Goal: Task Accomplishment & Management: Manage account settings

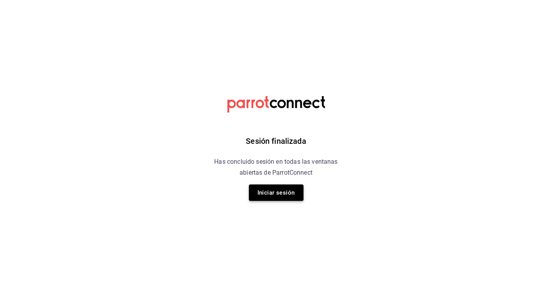
click at [276, 196] on button "Iniciar sesión" at bounding box center [276, 192] width 55 height 16
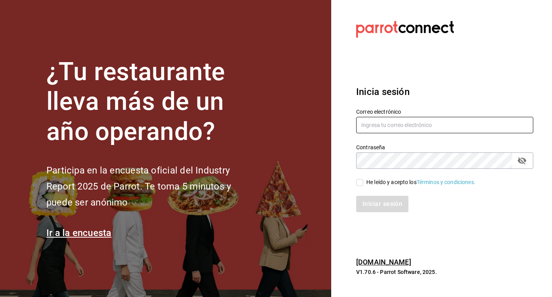
click at [407, 125] on input "text" at bounding box center [444, 125] width 177 height 16
click at [359, 182] on input "He leído y acepto los Términos y condiciones." at bounding box center [359, 182] width 7 height 7
checkbox input "true"
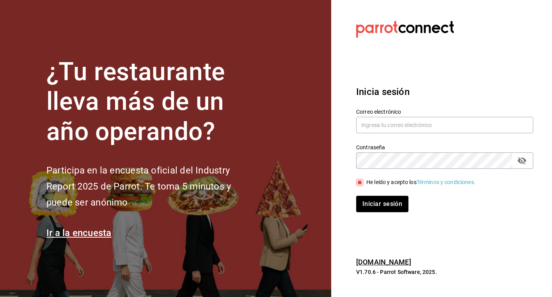
click at [493, 47] on section "Datos incorrectos. Verifica que tu Correo o Contraseña estén bien escritos. Ini…" at bounding box center [441, 148] width 221 height 297
click at [430, 124] on input "text" at bounding box center [444, 125] width 177 height 16
type input "hectorgvillegasr@gmail.com"
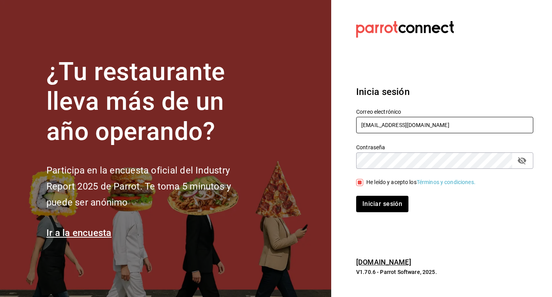
click at [382, 204] on button "Iniciar sesión" at bounding box center [382, 203] width 52 height 16
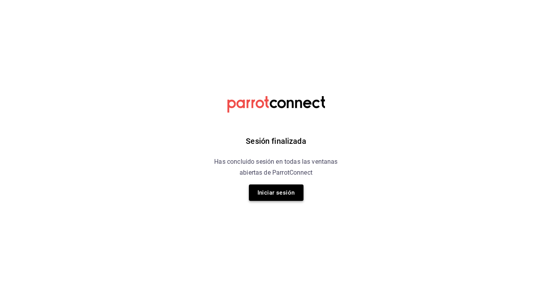
click at [278, 197] on button "Iniciar sesión" at bounding box center [276, 192] width 55 height 16
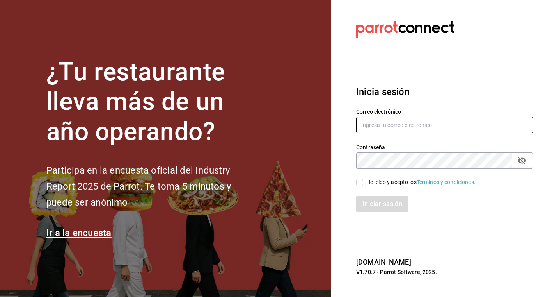
type input "[EMAIL_ADDRESS][DOMAIN_NAME]"
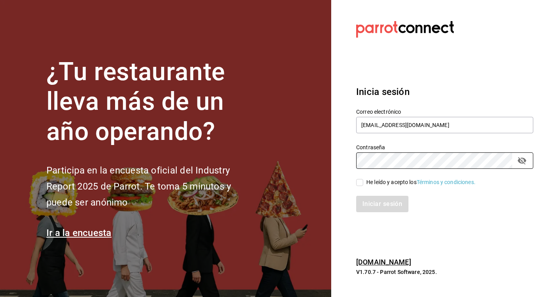
click at [361, 179] on input "He leído y acepto los Términos y condiciones." at bounding box center [359, 182] width 7 height 7
checkbox input "true"
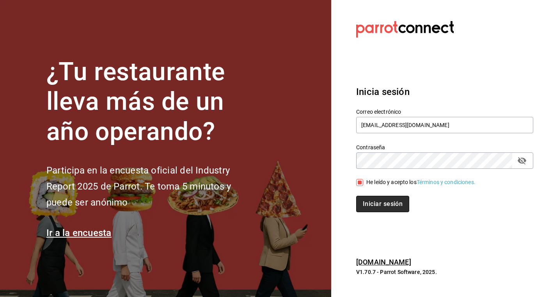
click at [373, 197] on button "Iniciar sesión" at bounding box center [382, 203] width 53 height 16
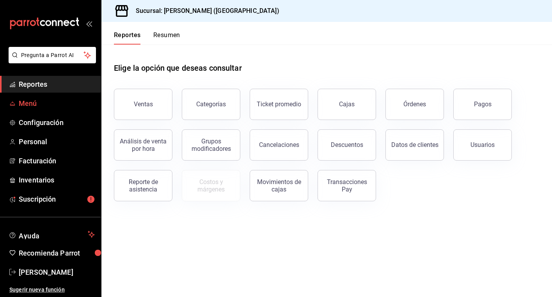
click at [34, 100] on span "Menú" at bounding box center [57, 103] width 76 height 11
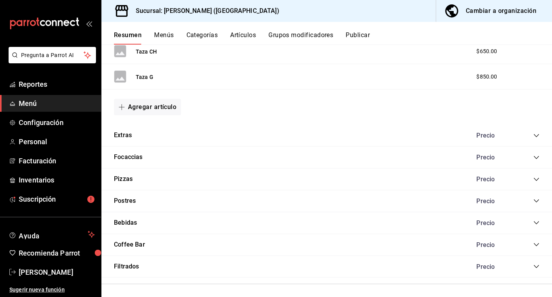
click at [538, 241] on icon "collapse-category-row" at bounding box center [536, 244] width 6 height 6
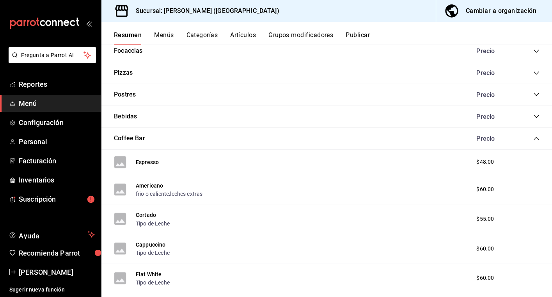
scroll to position [528, 0]
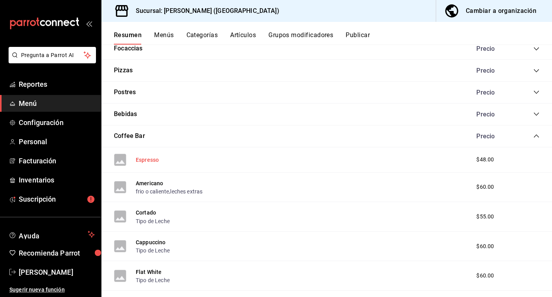
click at [145, 156] on button "Espresso" at bounding box center [147, 160] width 23 height 8
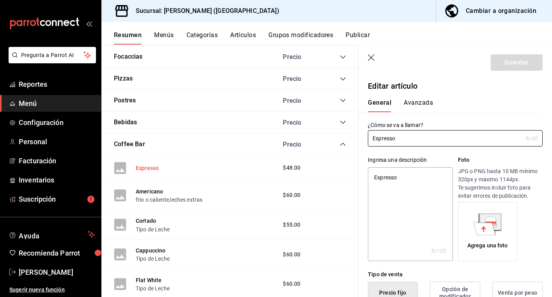
type textarea "x"
type input "$48.00"
type input "E48"
type input "90101500"
radio input "true"
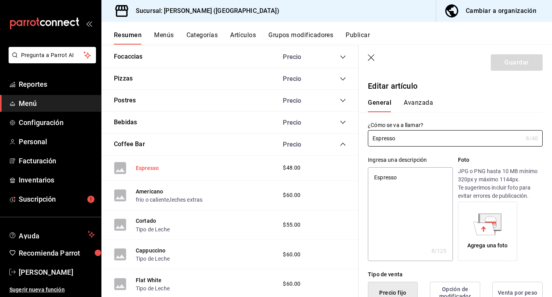
radio input "true"
type input "21aaa24e-2e6d-429b-afc3-995db977f26a"
type textarea "x"
click at [423, 107] on button "Avanzada" at bounding box center [418, 105] width 29 height 13
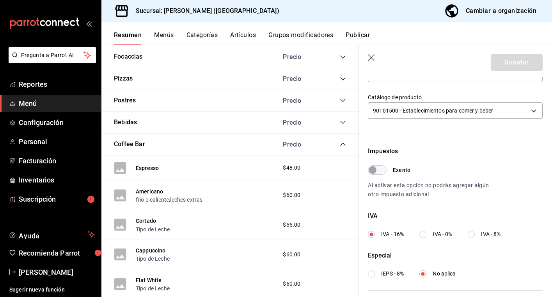
scroll to position [178, 0]
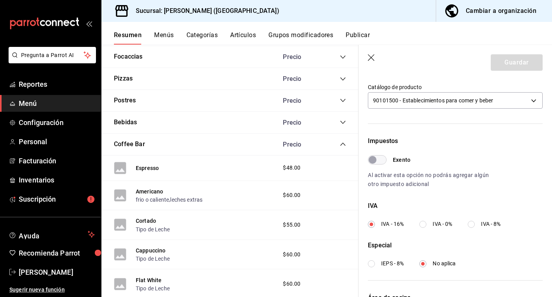
click at [474, 223] on input "IVA - 8%" at bounding box center [471, 223] width 7 height 7
radio input "true"
click at [512, 62] on button "Guardar" at bounding box center [517, 62] width 52 height 16
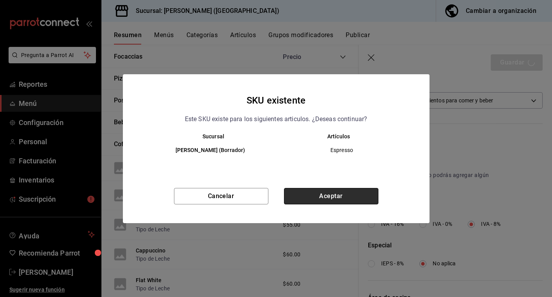
click at [313, 201] on button "Aceptar" at bounding box center [331, 196] width 94 height 16
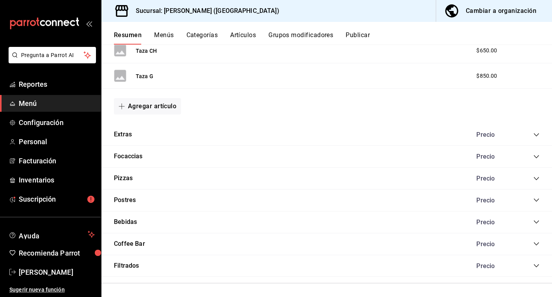
scroll to position [420, 0]
click at [535, 243] on icon "collapse-category-row" at bounding box center [536, 244] width 5 height 3
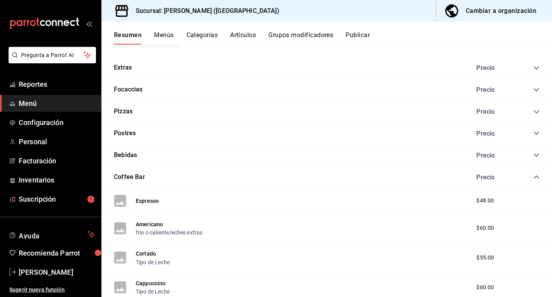
scroll to position [489, 0]
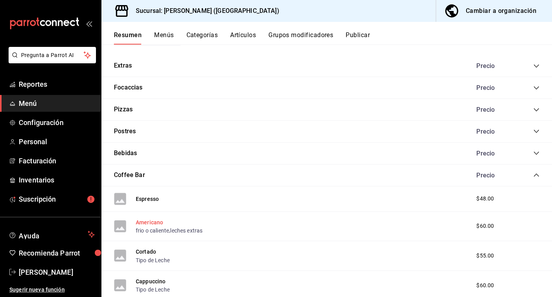
click at [154, 218] on button "Americano" at bounding box center [149, 222] width 27 height 8
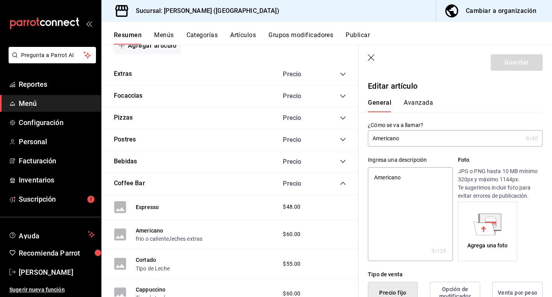
type textarea "x"
type input "$60.00"
type input "E48"
type input "90101500"
radio input "true"
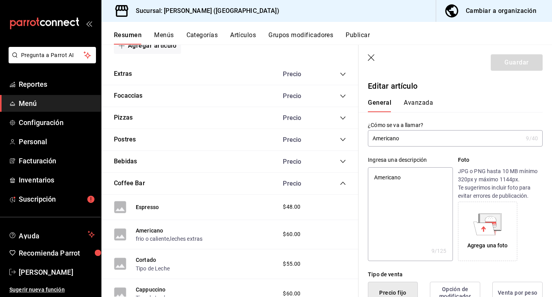
radio input "true"
type input "21aaa24e-2e6d-429b-afc3-995db977f26a"
click at [422, 101] on button "Avanzada" at bounding box center [418, 105] width 29 height 13
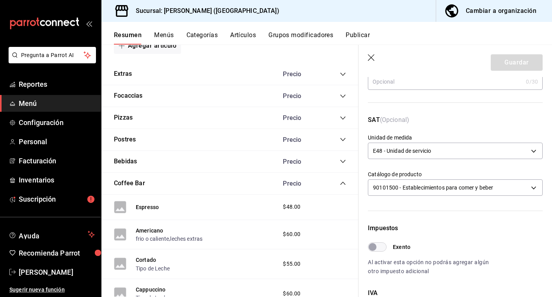
click at [415, 207] on div "Impuestos Exento Al activar esta opción no podrás agregar algún otro impuesto a…" at bounding box center [451, 282] width 184 height 169
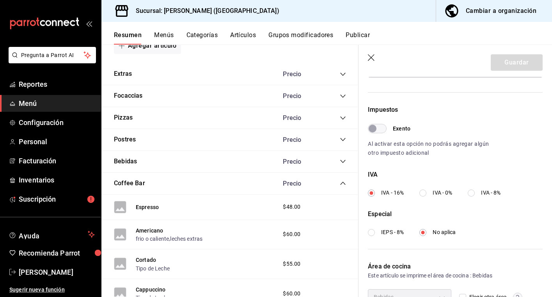
scroll to position [213, 0]
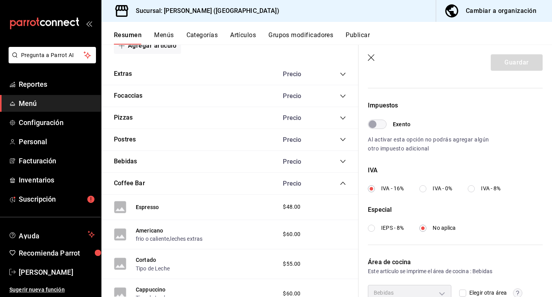
click at [421, 186] on input "IVA - 0%" at bounding box center [422, 188] width 7 height 7
radio input "true"
click at [475, 188] on input "IVA - 8%" at bounding box center [471, 188] width 7 height 7
radio input "true"
click at [530, 68] on button "Guardar" at bounding box center [517, 62] width 52 height 16
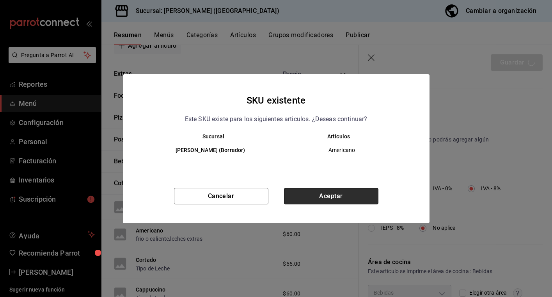
click at [318, 195] on button "Aceptar" at bounding box center [331, 196] width 94 height 16
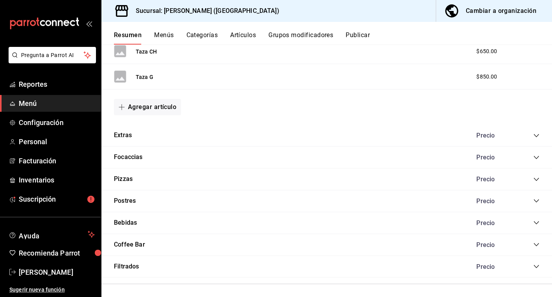
click at [536, 243] on icon "collapse-category-row" at bounding box center [536, 244] width 6 height 6
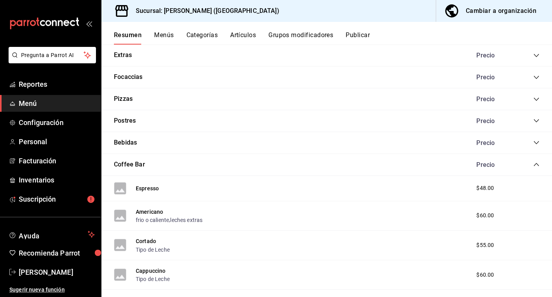
scroll to position [501, 0]
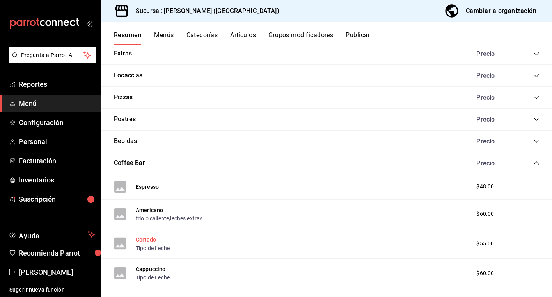
click at [147, 236] on button "Cortado" at bounding box center [146, 239] width 20 height 8
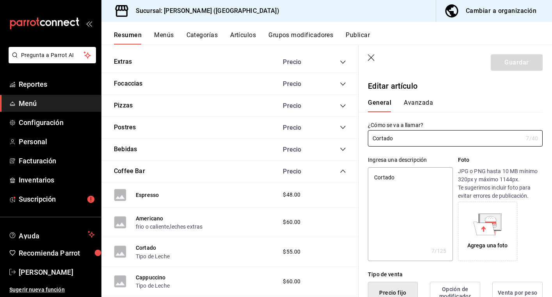
click at [410, 104] on button "Avanzada" at bounding box center [418, 105] width 29 height 13
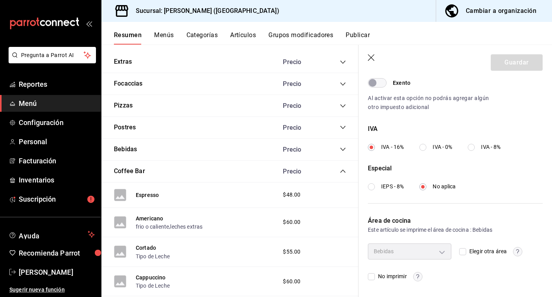
scroll to position [254, 0]
click at [471, 147] on input "IVA - 8%" at bounding box center [471, 147] width 7 height 7
radio input "true"
click at [524, 58] on button "Guardar" at bounding box center [517, 62] width 52 height 16
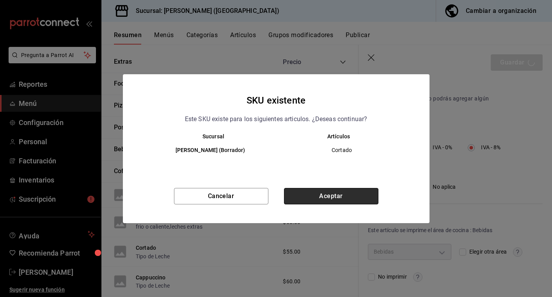
click at [314, 193] on button "Aceptar" at bounding box center [331, 196] width 94 height 16
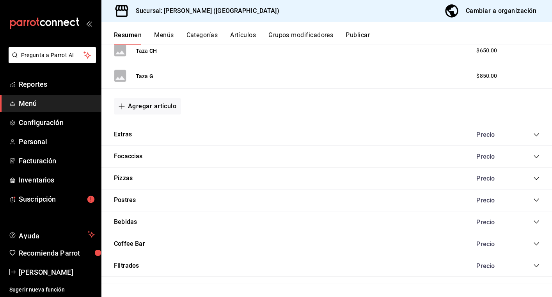
scroll to position [420, 0]
click at [536, 242] on icon "collapse-category-row" at bounding box center [536, 244] width 6 height 6
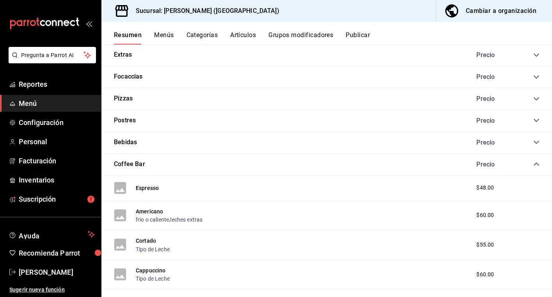
scroll to position [514, 0]
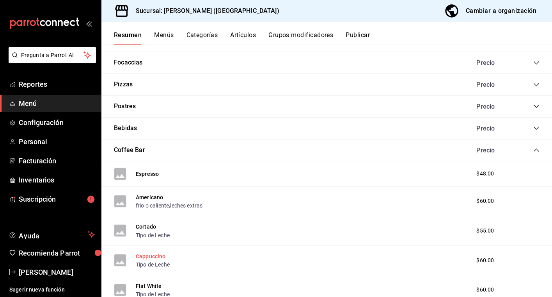
click at [152, 253] on button "Cappuccino" at bounding box center [151, 256] width 30 height 8
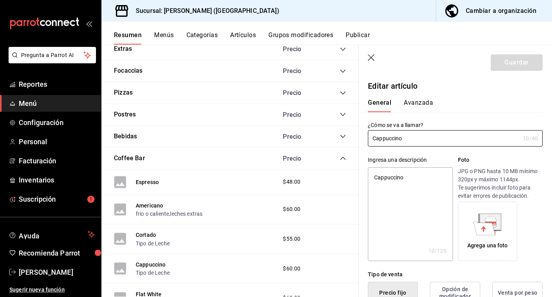
type textarea "x"
type input "$60.00"
type input "E48"
type input "90101500"
radio input "true"
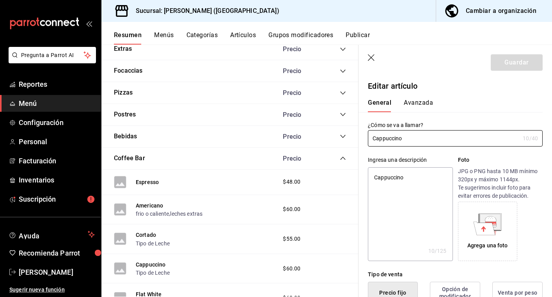
radio input "true"
type input "21aaa24e-2e6d-429b-afc3-995db977f26a"
click at [416, 102] on button "Avanzada" at bounding box center [418, 105] width 29 height 13
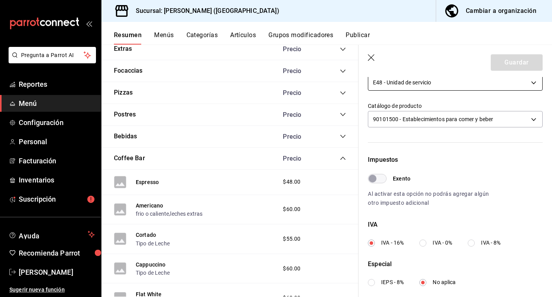
scroll to position [164, 0]
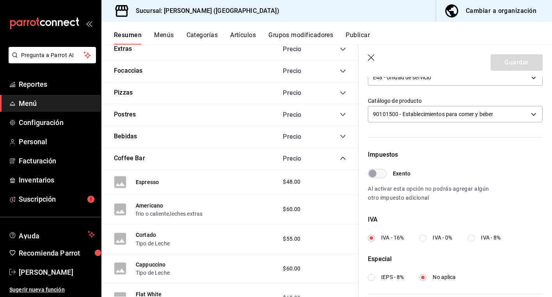
click at [475, 235] on input "IVA - 8%" at bounding box center [471, 237] width 7 height 7
radio input "true"
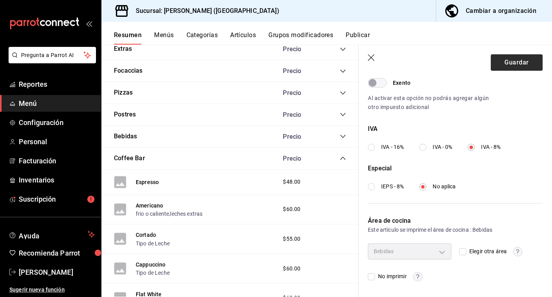
scroll to position [254, 0]
click at [517, 62] on button "Guardar" at bounding box center [517, 62] width 52 height 16
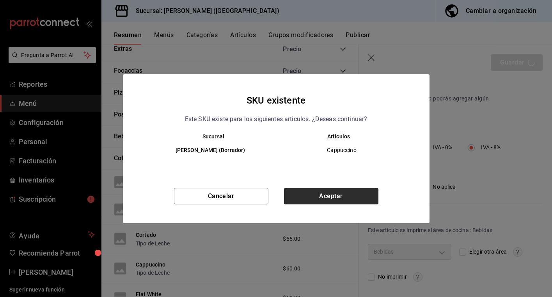
click at [315, 199] on button "Aceptar" at bounding box center [331, 196] width 94 height 16
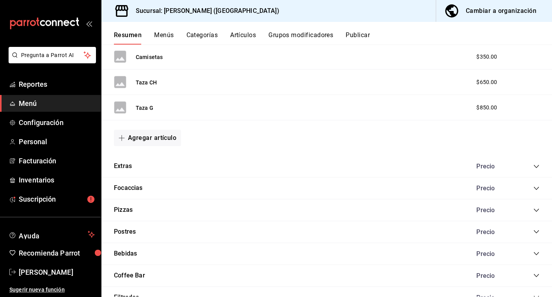
scroll to position [402, 0]
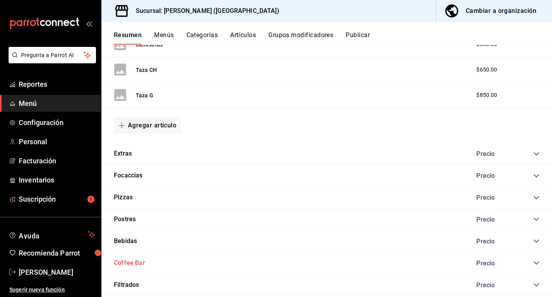
click at [135, 259] on button "Coffee Bar" at bounding box center [129, 262] width 31 height 9
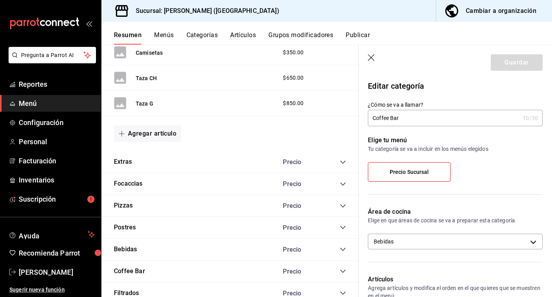
click at [372, 55] on icon "button" at bounding box center [372, 58] width 8 height 8
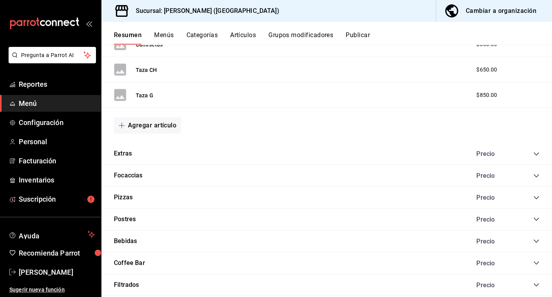
click at [535, 261] on icon "collapse-category-row" at bounding box center [536, 262] width 5 height 3
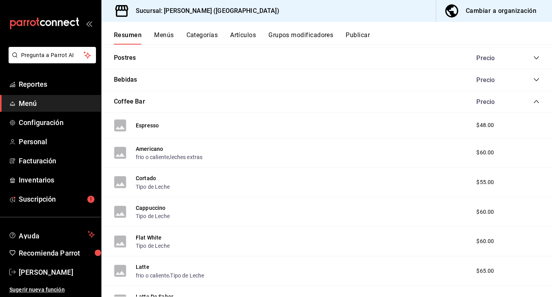
scroll to position [566, 0]
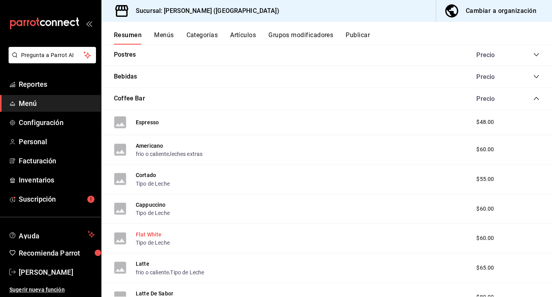
click at [140, 230] on button "Flat White" at bounding box center [149, 234] width 26 height 8
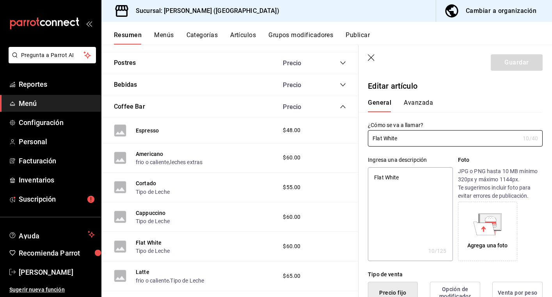
type textarea "x"
click at [416, 107] on button "Avanzada" at bounding box center [418, 105] width 29 height 13
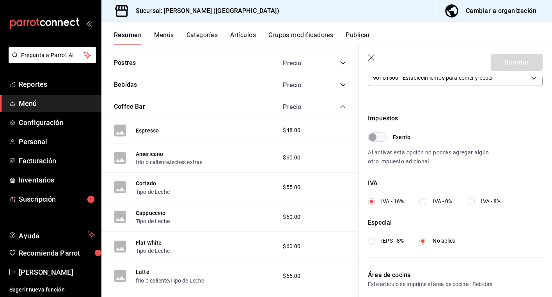
scroll to position [206, 0]
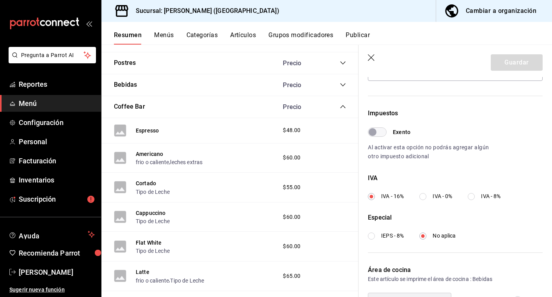
click at [472, 199] on input "IVA - 8%" at bounding box center [471, 196] width 7 height 7
radio input "true"
click at [505, 65] on button "Guardar" at bounding box center [517, 62] width 52 height 16
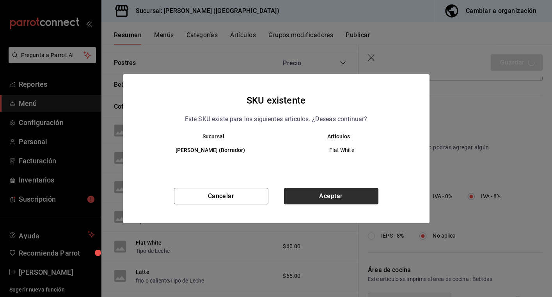
click at [339, 192] on button "Aceptar" at bounding box center [331, 196] width 94 height 16
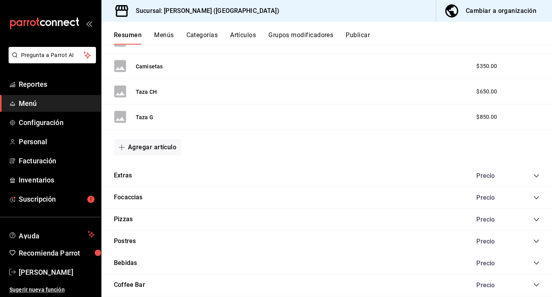
scroll to position [380, 0]
click at [534, 281] on icon "collapse-category-row" at bounding box center [536, 284] width 6 height 6
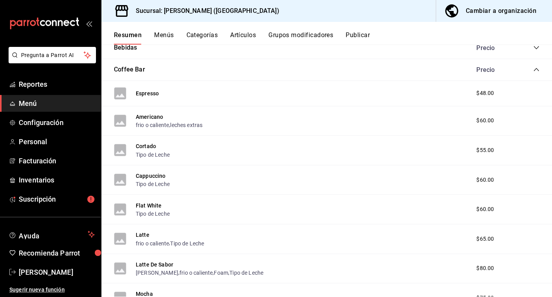
scroll to position [595, 0]
click at [142, 230] on button "Latte" at bounding box center [143, 234] width 14 height 8
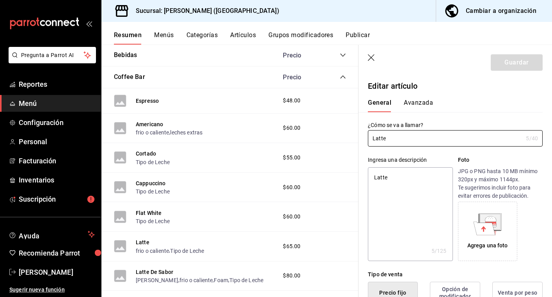
click at [423, 102] on button "Avanzada" at bounding box center [418, 105] width 29 height 13
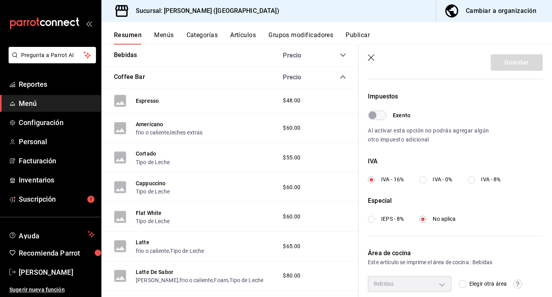
scroll to position [248, 0]
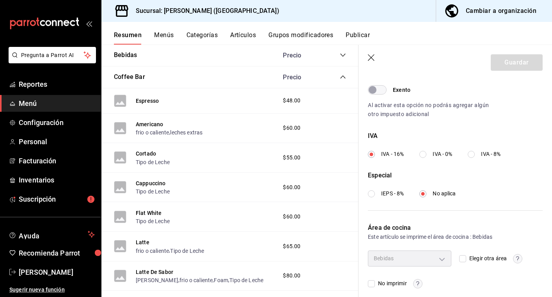
click at [469, 151] on input "IVA - 8%" at bounding box center [471, 154] width 7 height 7
radio input "true"
click at [512, 61] on button "Guardar" at bounding box center [517, 62] width 52 height 16
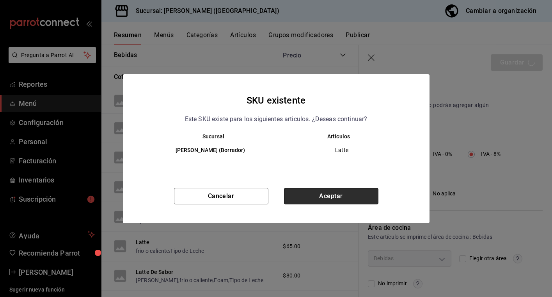
click at [336, 201] on button "Aceptar" at bounding box center [331, 196] width 94 height 16
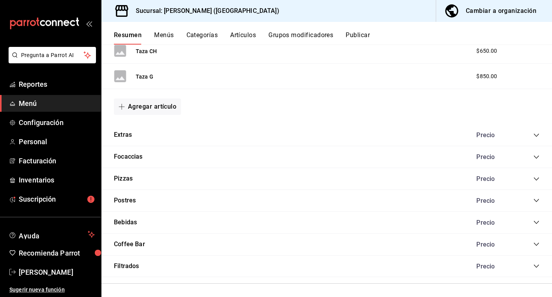
scroll to position [420, 0]
click at [535, 243] on icon "collapse-category-row" at bounding box center [536, 244] width 5 height 3
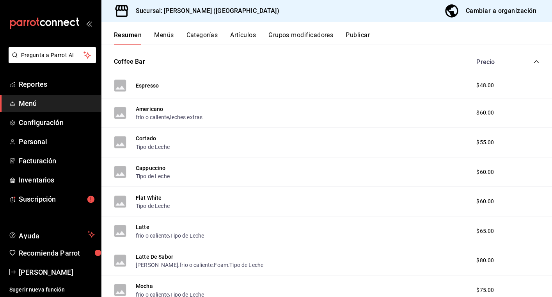
scroll to position [608, 0]
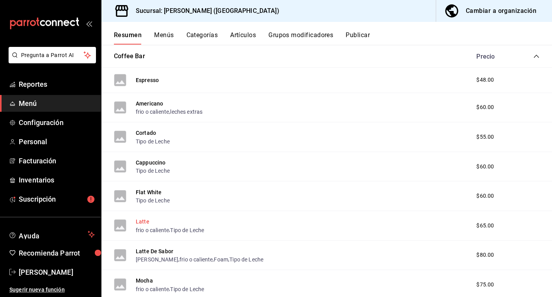
click at [142, 219] on button "Latte" at bounding box center [143, 221] width 14 height 8
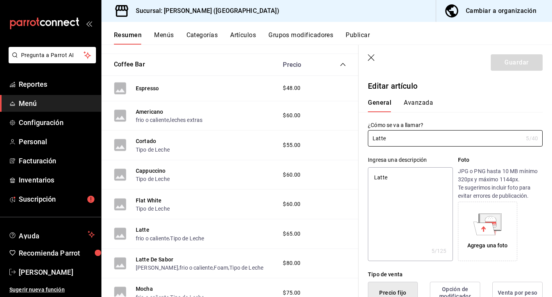
type textarea "x"
type input "$65.00"
click at [428, 101] on button "Avanzada" at bounding box center [418, 105] width 29 height 13
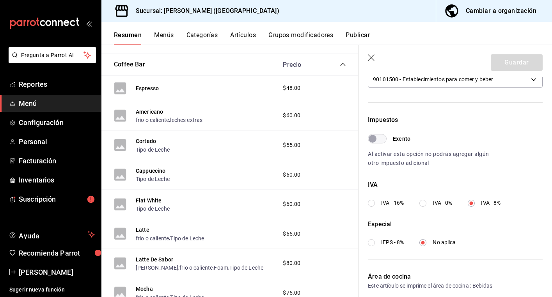
scroll to position [204, 0]
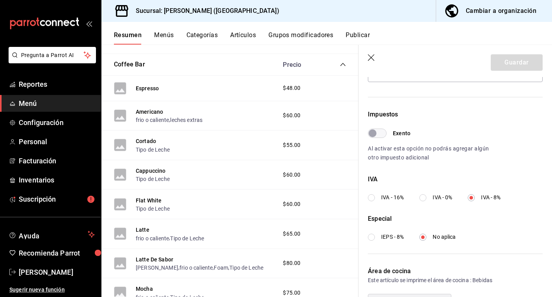
click at [372, 57] on icon "button" at bounding box center [372, 58] width 8 height 8
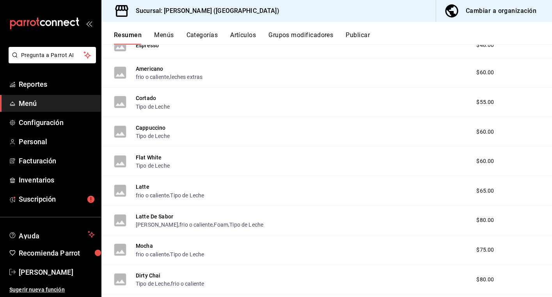
scroll to position [643, 0]
click at [140, 242] on button "Mocha" at bounding box center [144, 245] width 17 height 8
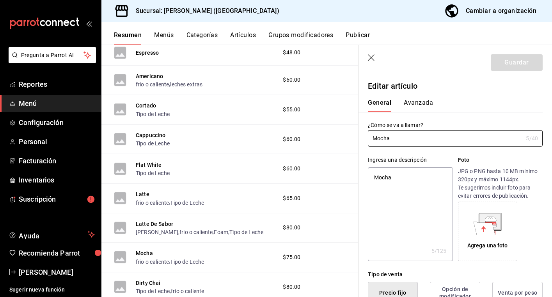
type textarea "x"
type input "$75.00"
type input "E48"
type input "90101500"
radio input "true"
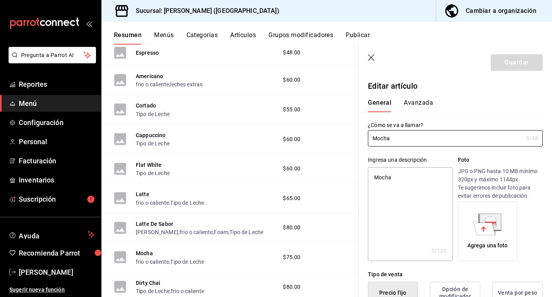
radio input "true"
type input "21aaa24e-2e6d-429b-afc3-995db977f26a"
click at [424, 105] on button "Avanzada" at bounding box center [418, 105] width 29 height 13
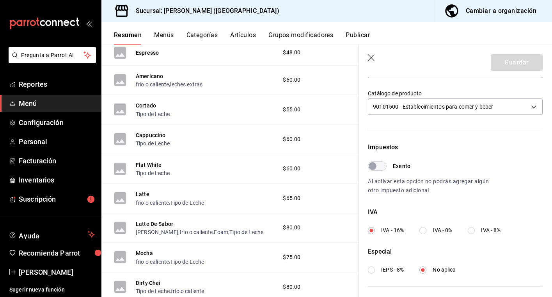
scroll to position [175, 0]
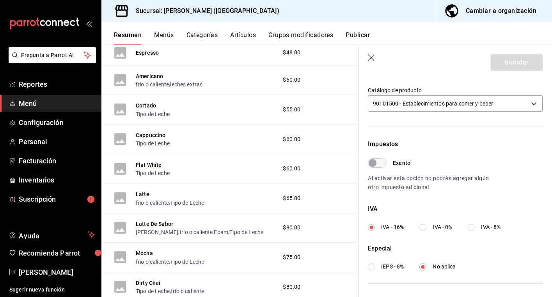
click at [473, 227] on input "IVA - 8%" at bounding box center [471, 227] width 7 height 7
radio input "true"
click at [517, 63] on button "Guardar" at bounding box center [517, 62] width 52 height 16
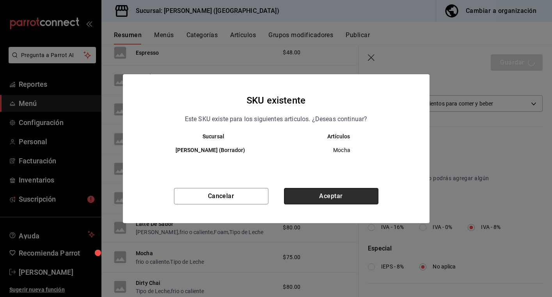
click at [307, 197] on button "Aceptar" at bounding box center [331, 196] width 94 height 16
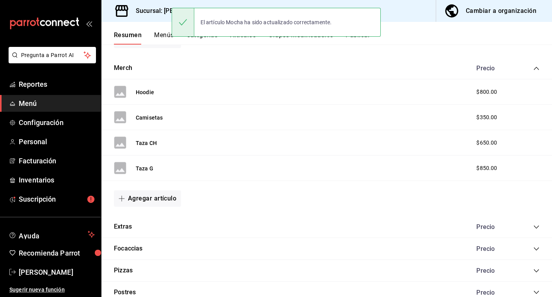
scroll to position [330, 0]
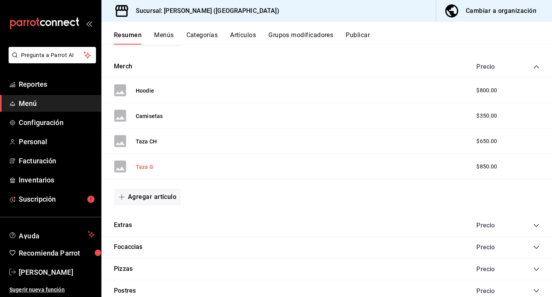
click at [146, 165] on button "Taza G" at bounding box center [145, 167] width 18 height 8
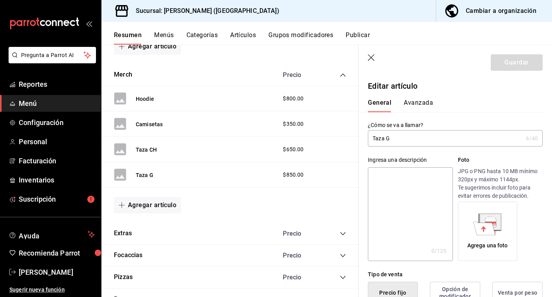
click at [426, 103] on button "Avanzada" at bounding box center [418, 105] width 29 height 13
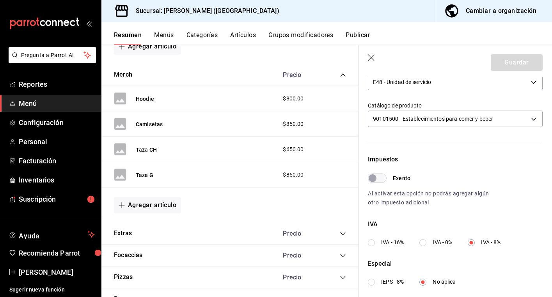
scroll to position [169, 0]
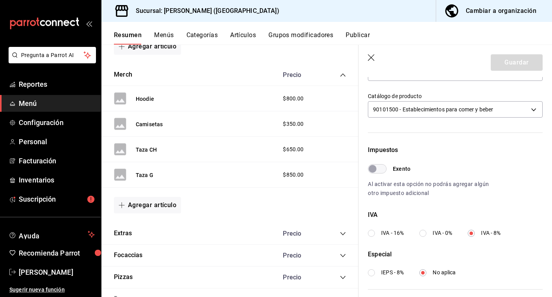
click at [370, 58] on icon "button" at bounding box center [372, 58] width 8 height 8
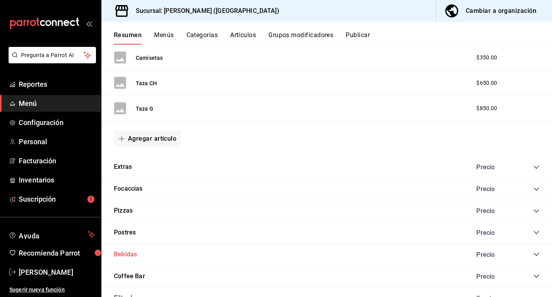
scroll to position [391, 0]
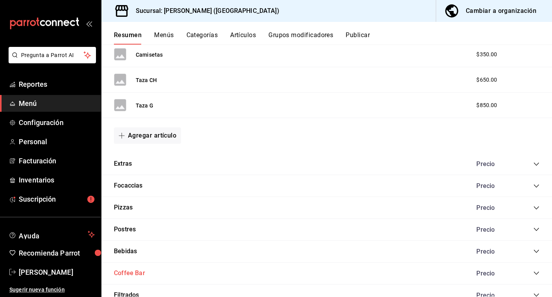
click at [135, 271] on button "Coffee Bar" at bounding box center [129, 272] width 31 height 9
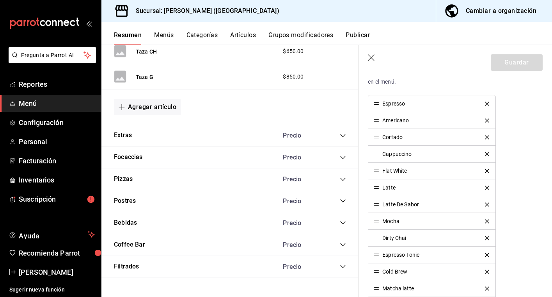
scroll to position [214, 0]
click at [342, 241] on icon "collapse-category-row" at bounding box center [343, 244] width 6 height 6
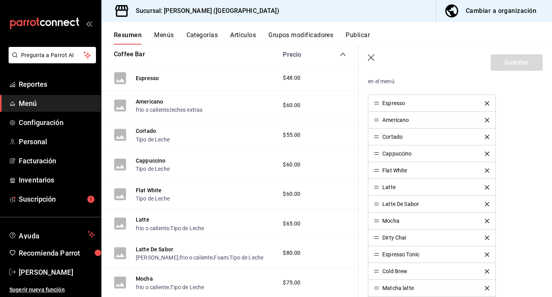
scroll to position [627, 0]
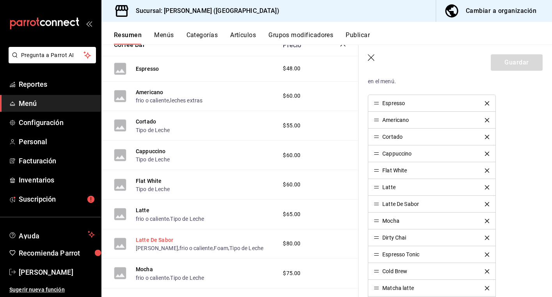
click at [164, 237] on button "Latte De Sabor" at bounding box center [154, 240] width 37 height 8
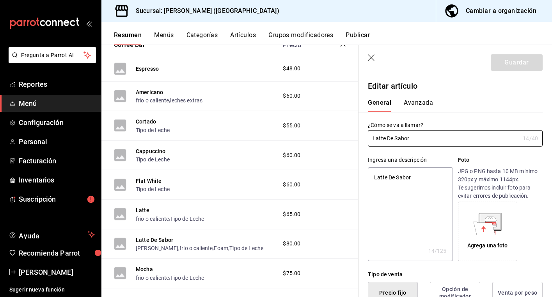
click at [423, 101] on button "Avanzada" at bounding box center [418, 105] width 29 height 13
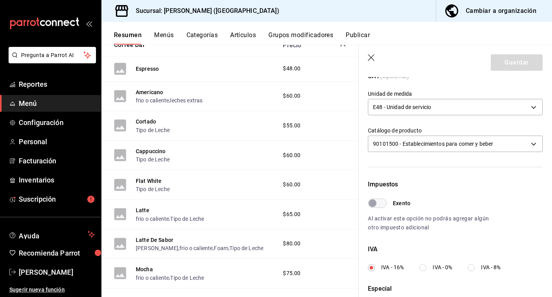
scroll to position [146, 0]
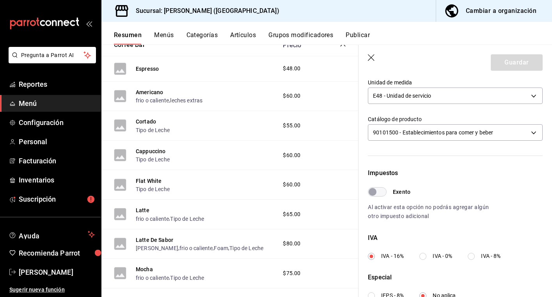
click at [474, 252] on label "IVA - 8%" at bounding box center [484, 256] width 33 height 8
click at [474, 252] on input "IVA - 8%" at bounding box center [471, 255] width 7 height 7
radio input "true"
click at [531, 66] on button "Guardar" at bounding box center [517, 62] width 52 height 16
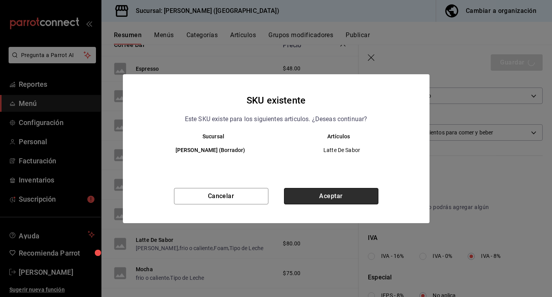
click at [339, 195] on button "Aceptar" at bounding box center [331, 196] width 94 height 16
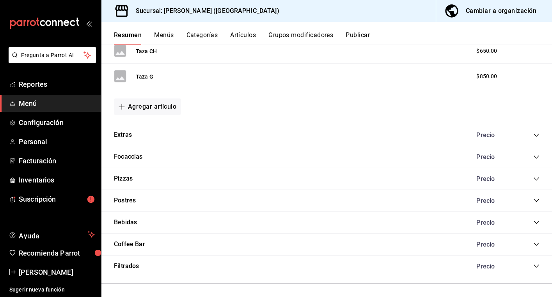
scroll to position [420, 0]
click at [535, 241] on icon "collapse-category-row" at bounding box center [536, 244] width 6 height 6
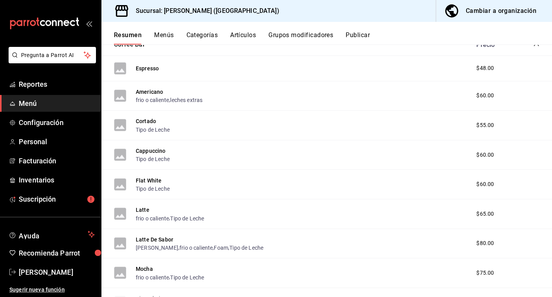
scroll to position [624, 0]
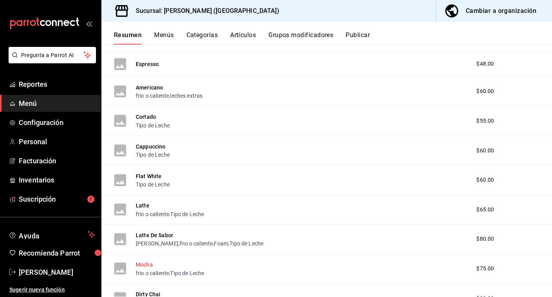
click at [149, 261] on button "Mocha" at bounding box center [144, 264] width 17 height 8
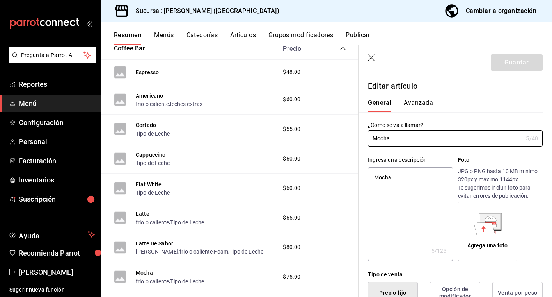
click at [417, 103] on button "Avanzada" at bounding box center [418, 105] width 29 height 13
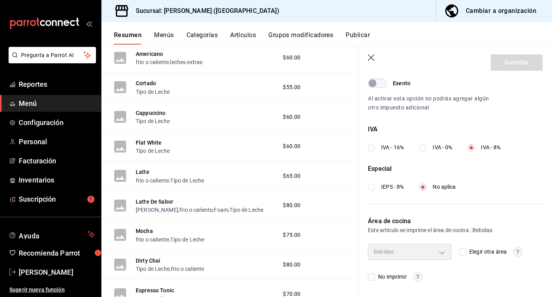
scroll to position [693, 0]
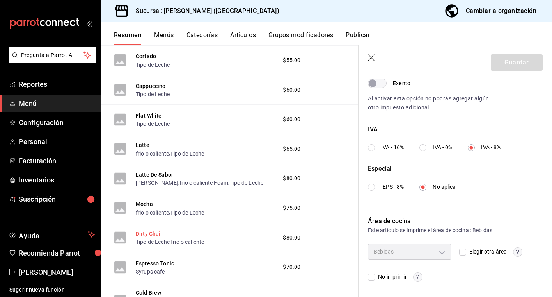
click at [141, 229] on button "Dirty Chai" at bounding box center [148, 233] width 25 height 8
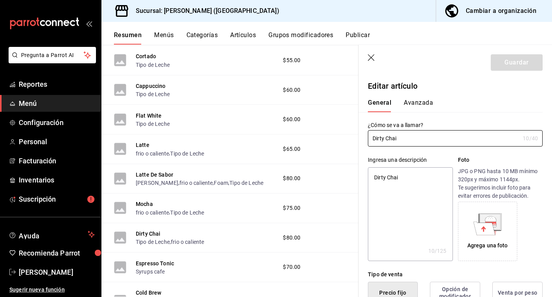
type textarea "x"
type input "$80.00"
type input "E48"
type input "90101500"
radio input "true"
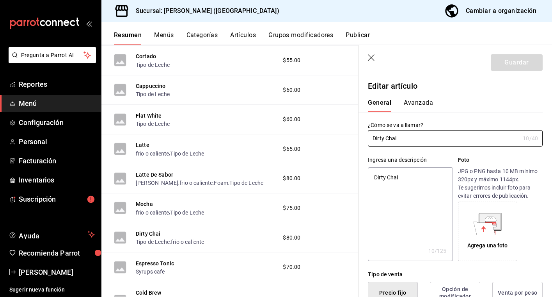
radio input "true"
type input "21aaa24e-2e6d-429b-afc3-995db977f26a"
click at [421, 105] on button "Avanzada" at bounding box center [418, 105] width 29 height 13
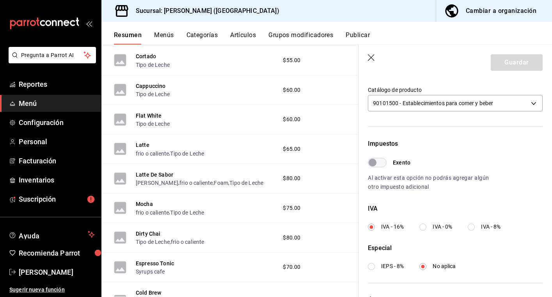
scroll to position [177, 0]
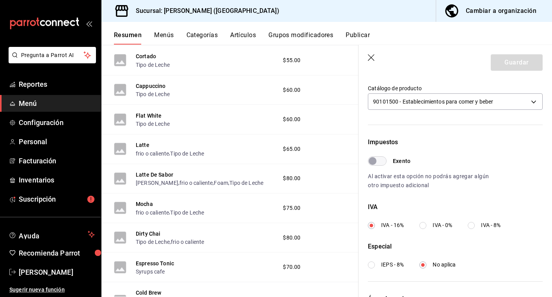
click at [471, 228] on input "IVA - 8%" at bounding box center [471, 225] width 7 height 7
radio input "true"
click at [522, 66] on button "Guardar" at bounding box center [517, 62] width 52 height 16
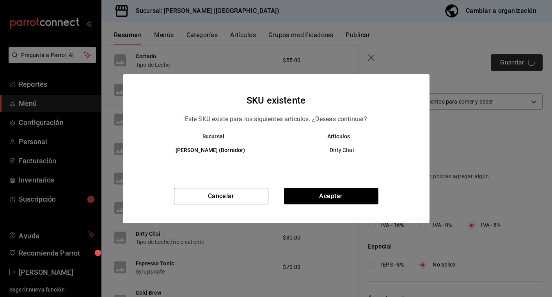
click at [522, 66] on div "SKU existente Este SKU existe para los siguientes articulos. ¿Deseas continuar?…" at bounding box center [276, 148] width 552 height 297
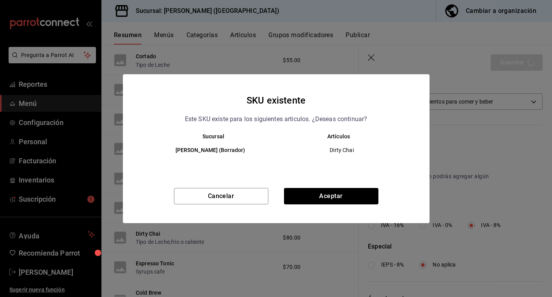
click at [522, 66] on div "SKU existente Este SKU existe para los siguientes articulos. ¿Deseas continuar?…" at bounding box center [276, 148] width 552 height 297
click at [528, 63] on div "SKU existente Este SKU existe para los siguientes articulos. ¿Deseas continuar?…" at bounding box center [276, 148] width 552 height 297
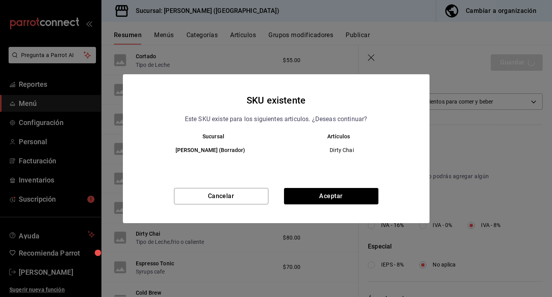
click at [528, 63] on div "SKU existente Este SKU existe para los siguientes articulos. ¿Deseas continuar?…" at bounding box center [276, 148] width 552 height 297
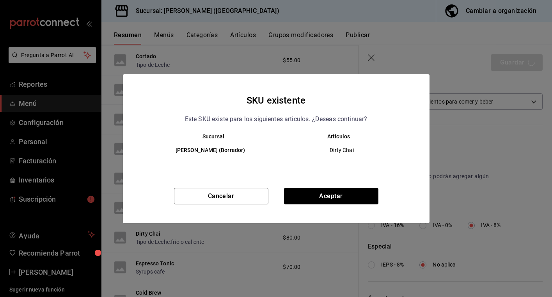
click at [528, 63] on div "SKU existente Este SKU existe para los siguientes articulos. ¿Deseas continuar?…" at bounding box center [276, 148] width 552 height 297
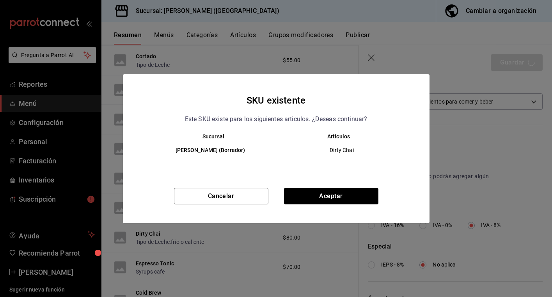
click at [528, 63] on div "SKU existente Este SKU existe para los siguientes articulos. ¿Deseas continuar?…" at bounding box center [276, 148] width 552 height 297
click at [210, 193] on button "Cancelar" at bounding box center [221, 196] width 94 height 16
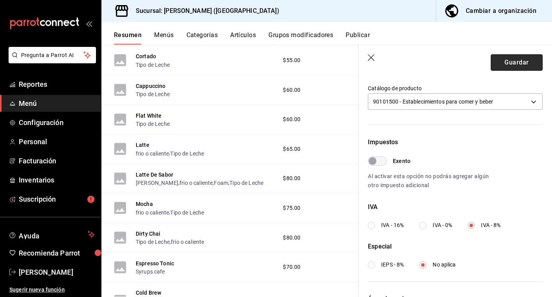
click at [514, 62] on button "Guardar" at bounding box center [517, 62] width 52 height 16
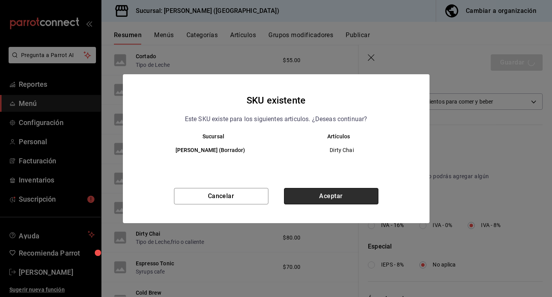
click at [331, 201] on button "Aceptar" at bounding box center [331, 196] width 94 height 16
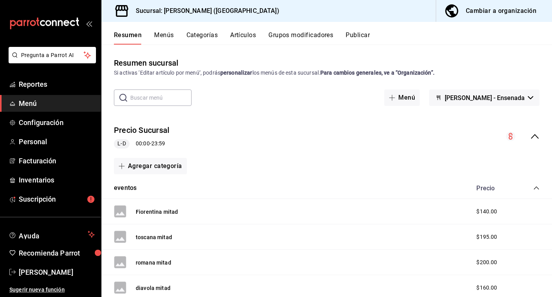
click at [247, 32] on button "Artículos" at bounding box center [243, 37] width 26 height 13
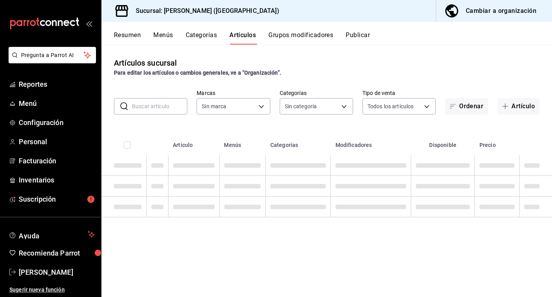
type input "5681dd46-dac4-46e6-8878-1335971c530d"
type input "97815013-9f93-4038-a308-110201b749c5,eaa92662-72ae-4b6f-87f2-074b97ca7f69,47e5e…"
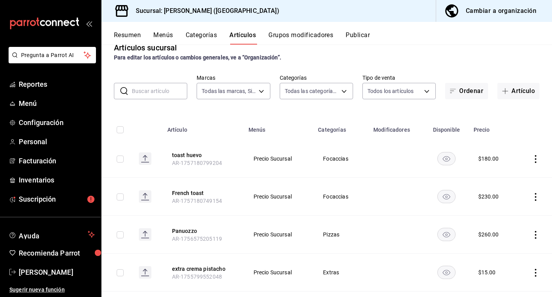
scroll to position [37, 0]
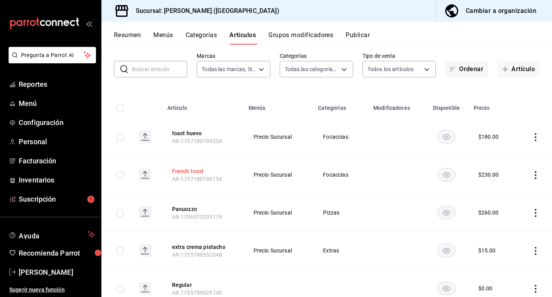
click at [205, 173] on button "French toast" at bounding box center [203, 171] width 62 height 8
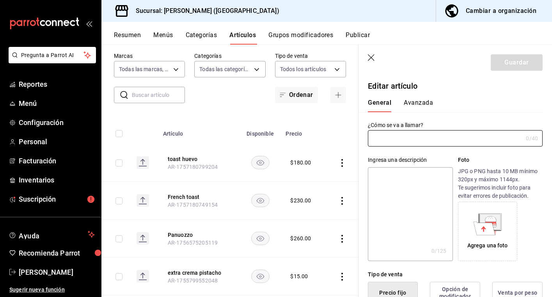
type input "French toast"
type input "$230.00"
type input "AR-1757180749154"
click at [427, 103] on button "Avanzada" at bounding box center [418, 105] width 29 height 13
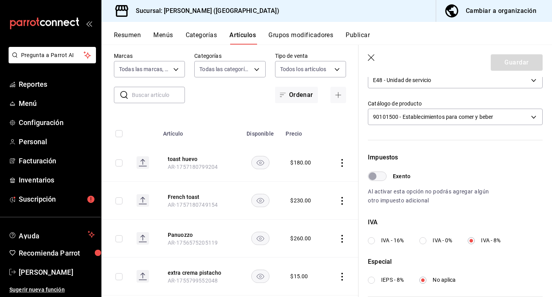
scroll to position [162, 0]
click at [372, 60] on icon "button" at bounding box center [372, 58] width 8 height 8
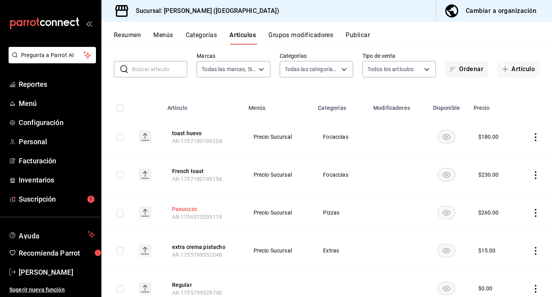
click at [190, 210] on button "Panuozzo" at bounding box center [203, 209] width 62 height 8
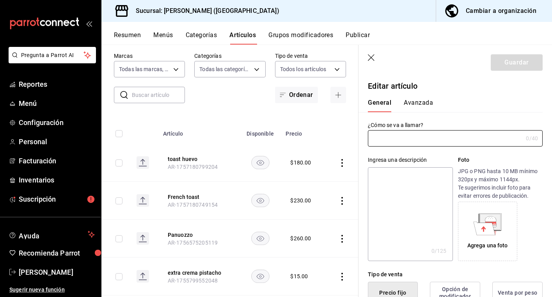
type input "Panuozzo"
type input "AR-1756575205119"
type input "$260.00"
type input "E48"
type input "90101500"
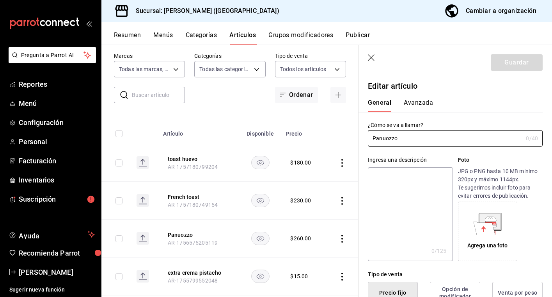
radio input "true"
type input "6d8b759c-17a4-4814-b241-813c5312c60e"
click at [416, 101] on button "Avanzada" at bounding box center [418, 105] width 29 height 13
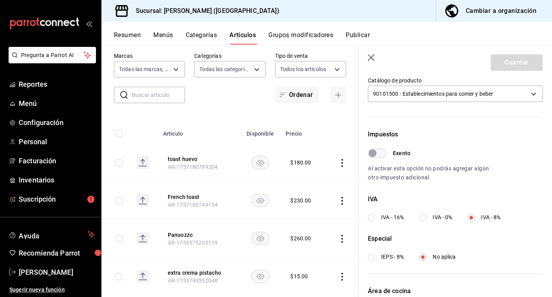
scroll to position [188, 0]
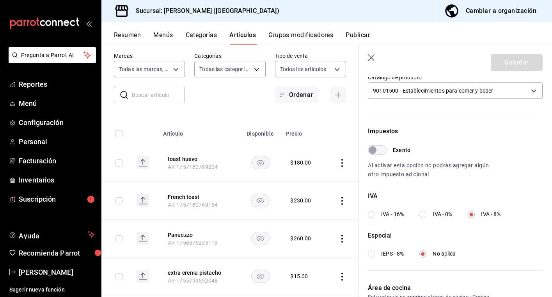
click at [374, 59] on icon "button" at bounding box center [372, 58] width 8 height 8
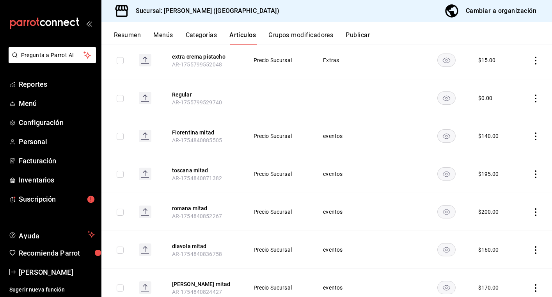
scroll to position [237, 0]
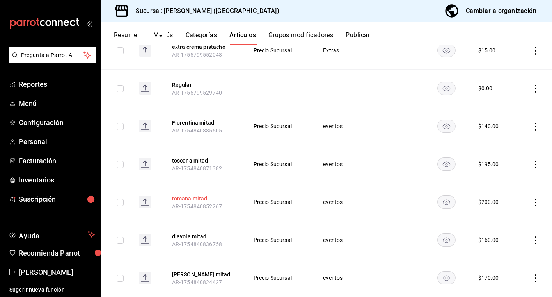
click at [203, 198] on button "romana mitad" at bounding box center [203, 198] width 62 height 8
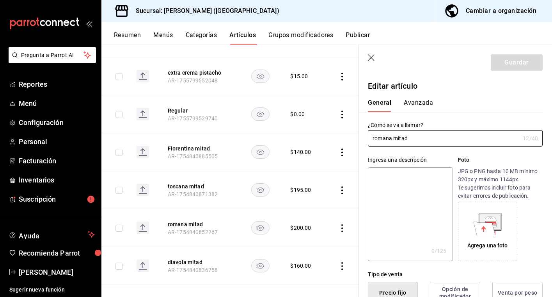
click at [426, 103] on button "Avanzada" at bounding box center [418, 105] width 29 height 13
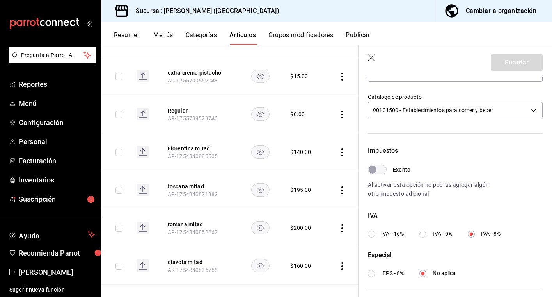
scroll to position [169, 0]
click at [193, 36] on button "Categorías" at bounding box center [202, 37] width 32 height 13
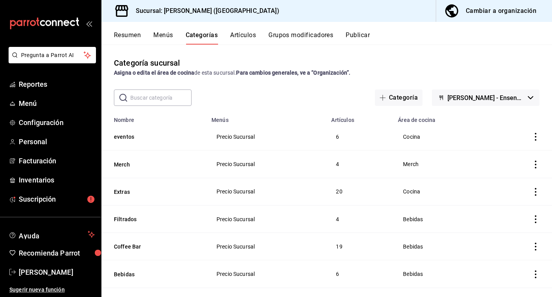
click at [130, 36] on button "Resumen" at bounding box center [127, 37] width 27 height 13
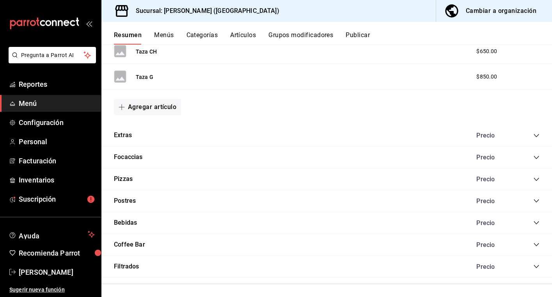
click at [537, 242] on icon "collapse-category-row" at bounding box center [536, 244] width 6 height 6
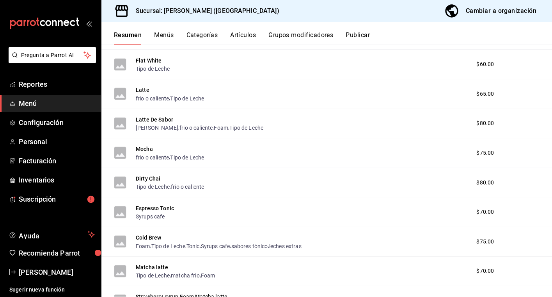
scroll to position [750, 0]
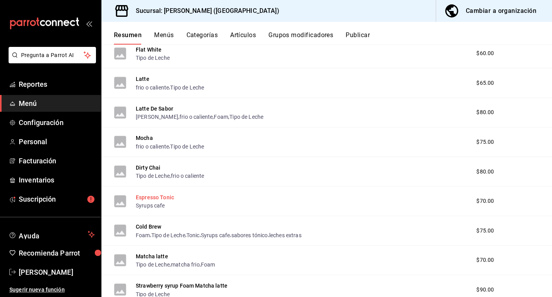
click at [153, 193] on button "Espresso Tonic" at bounding box center [155, 197] width 38 height 8
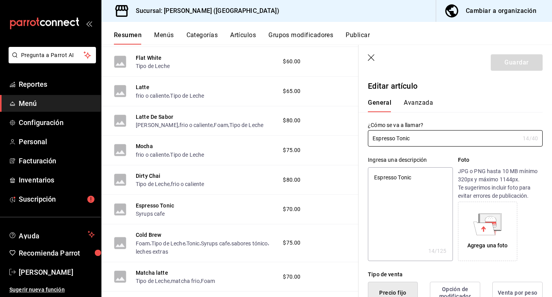
type textarea "x"
type input "$70.00"
type input "E48"
type input "90101500"
radio input "true"
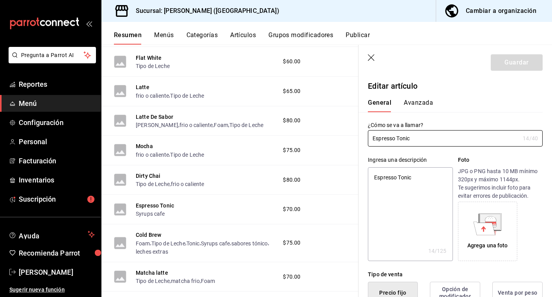
radio input "true"
type input "21aaa24e-2e6d-429b-afc3-995db977f26a"
click at [414, 101] on button "Avanzada" at bounding box center [418, 105] width 29 height 13
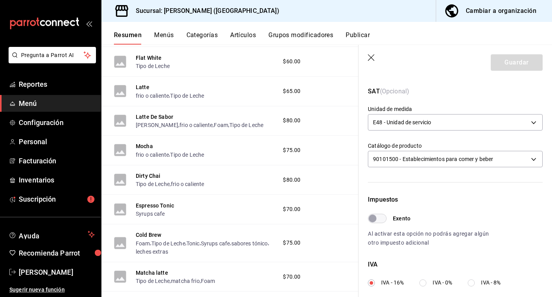
scroll to position [122, 0]
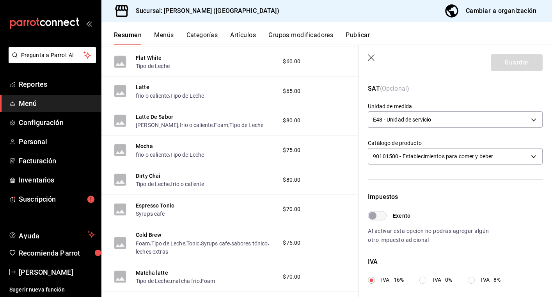
click at [473, 279] on input "IVA - 8%" at bounding box center [471, 279] width 7 height 7
radio input "true"
click at [524, 64] on button "Guardar" at bounding box center [517, 62] width 52 height 16
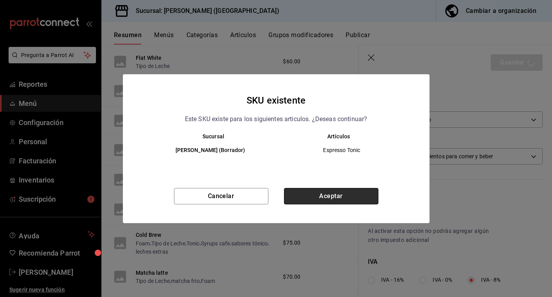
click at [307, 190] on button "Aceptar" at bounding box center [331, 196] width 94 height 16
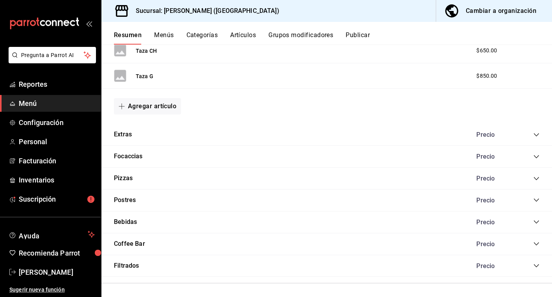
scroll to position [420, 0]
click at [534, 242] on icon "collapse-category-row" at bounding box center [536, 244] width 6 height 6
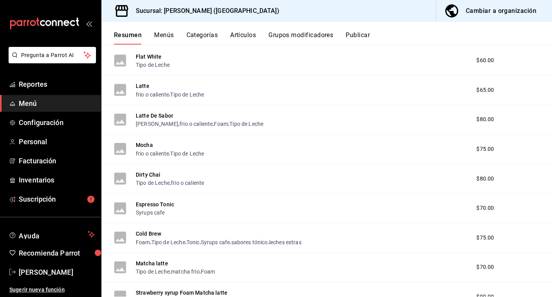
scroll to position [744, 0]
click at [155, 230] on button "Cold Brew" at bounding box center [148, 233] width 25 height 8
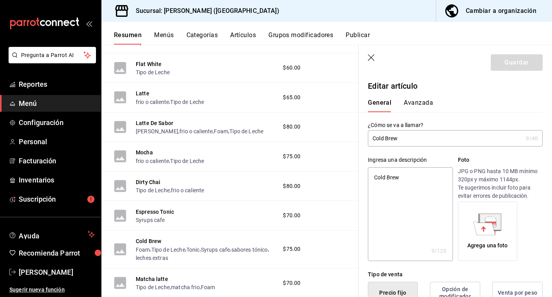
click at [426, 104] on button "Avanzada" at bounding box center [418, 105] width 29 height 13
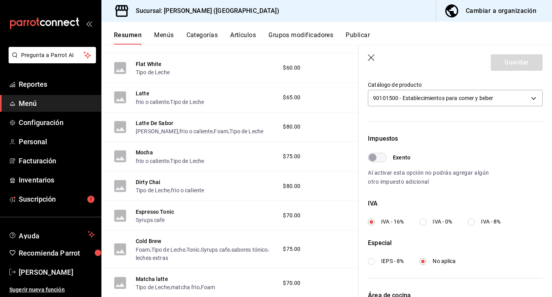
scroll to position [211, 0]
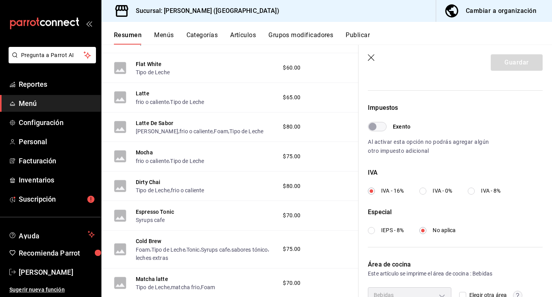
click at [477, 189] on label "IVA - 8%" at bounding box center [484, 191] width 33 height 8
click at [475, 189] on input "IVA - 8%" at bounding box center [471, 190] width 7 height 7
radio input "true"
click at [528, 67] on button "Guardar" at bounding box center [517, 62] width 52 height 16
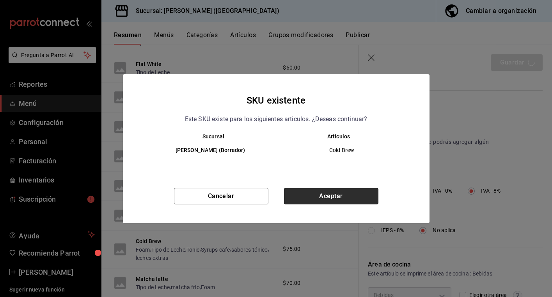
click at [345, 193] on button "Aceptar" at bounding box center [331, 196] width 94 height 16
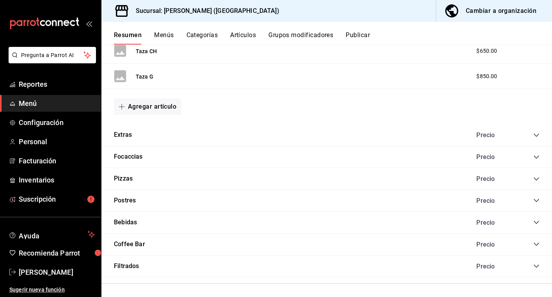
scroll to position [420, 0]
click at [535, 242] on icon "collapse-category-row" at bounding box center [536, 244] width 6 height 6
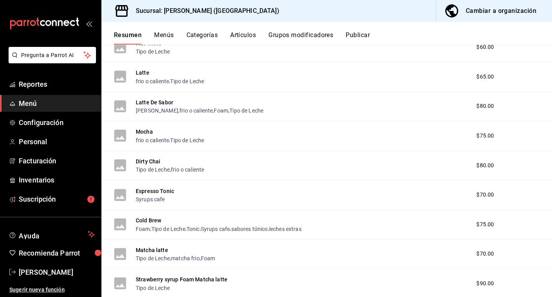
scroll to position [760, 0]
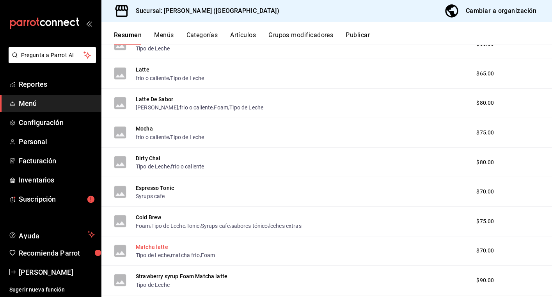
click at [158, 243] on button "Matcha latte" at bounding box center [152, 247] width 32 height 8
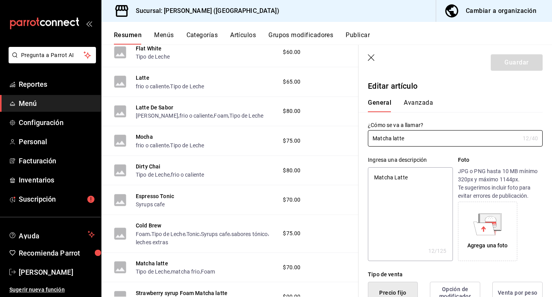
type textarea "x"
type input "$70.00"
type input "E48"
type input "90101500"
radio input "true"
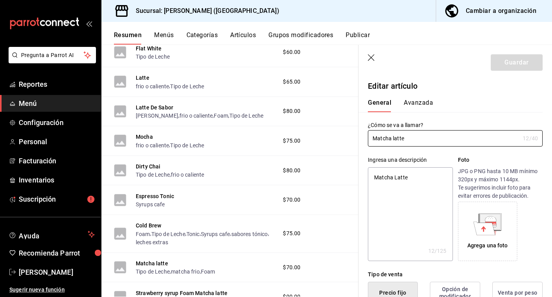
radio input "true"
type input "21aaa24e-2e6d-429b-afc3-995db977f26a,6d8b759c-17a4-4814-b241-813c5312c60e"
click at [425, 101] on button "Avanzada" at bounding box center [418, 105] width 29 height 13
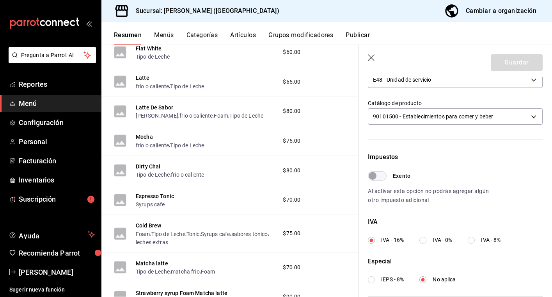
scroll to position [213, 0]
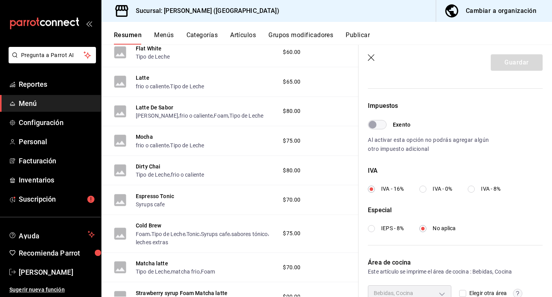
click at [473, 187] on input "IVA - 8%" at bounding box center [471, 188] width 7 height 7
radio input "true"
click at [505, 60] on button "Guardar" at bounding box center [517, 62] width 52 height 16
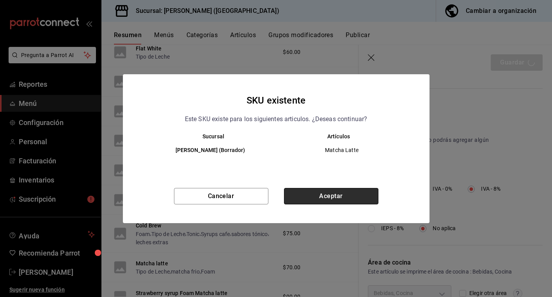
click at [320, 197] on button "Aceptar" at bounding box center [331, 196] width 94 height 16
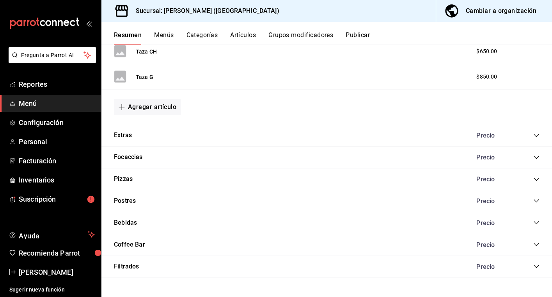
click at [535, 243] on icon "collapse-category-row" at bounding box center [536, 244] width 5 height 3
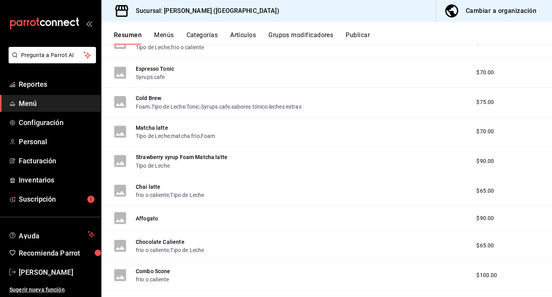
scroll to position [887, 0]
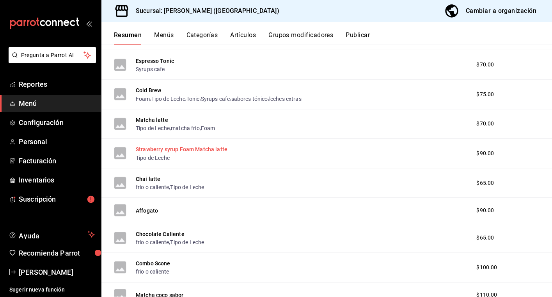
click at [170, 145] on button "Strawberry syrup Foam Matcha latte" at bounding box center [182, 149] width 92 height 8
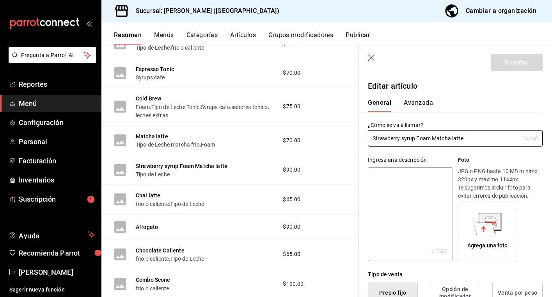
type input "$90.00"
click at [425, 101] on button "Avanzada" at bounding box center [418, 105] width 29 height 13
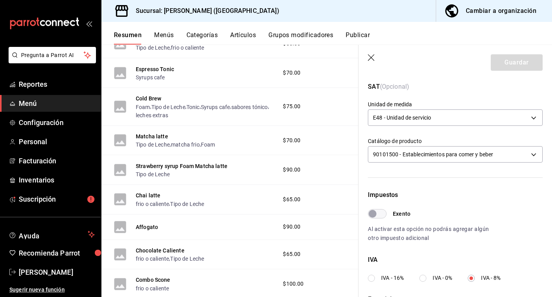
scroll to position [141, 0]
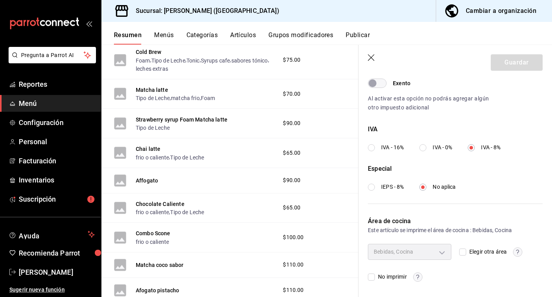
scroll to position [933, 0]
click at [151, 178] on button "Affogato" at bounding box center [147, 180] width 22 height 8
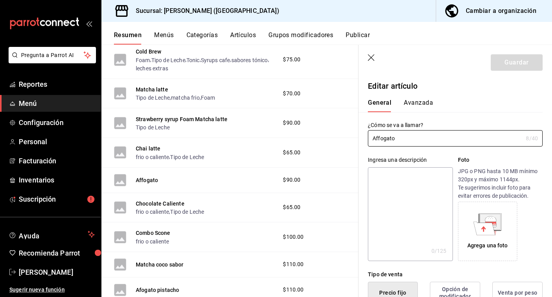
type input "$90.00"
click at [413, 102] on button "Avanzada" at bounding box center [418, 105] width 29 height 13
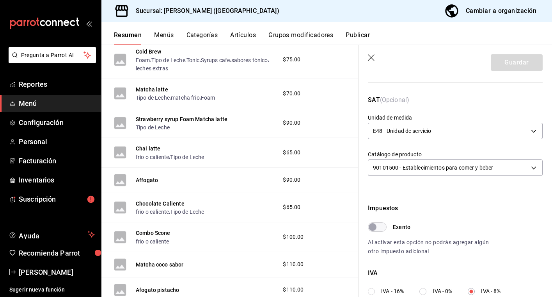
scroll to position [112, 0]
click at [173, 199] on button "Chocolate Caliente" at bounding box center [160, 203] width 49 height 8
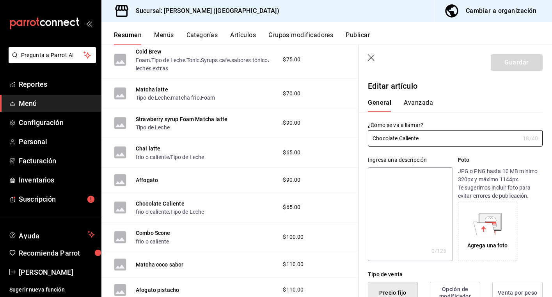
type input "$65.00"
click at [422, 106] on button "Avanzada" at bounding box center [418, 105] width 29 height 13
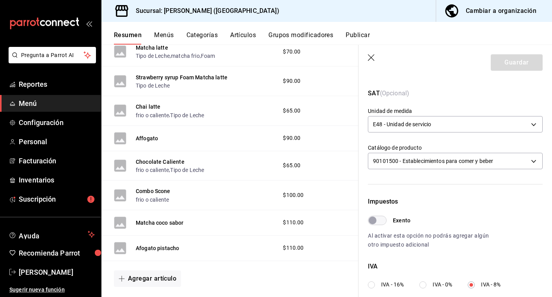
scroll to position [981, 0]
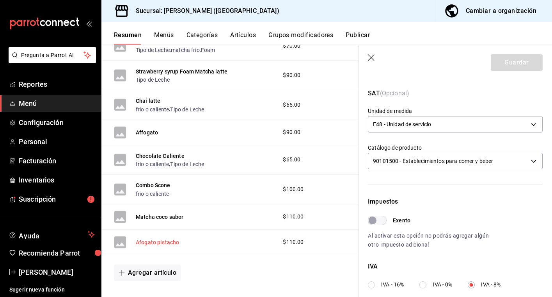
click at [159, 238] on button "Afogato pistacho" at bounding box center [157, 242] width 43 height 8
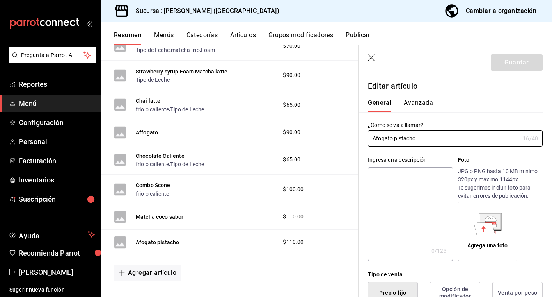
type input "$110.00"
type input "E48"
type input "90101500"
radio input "true"
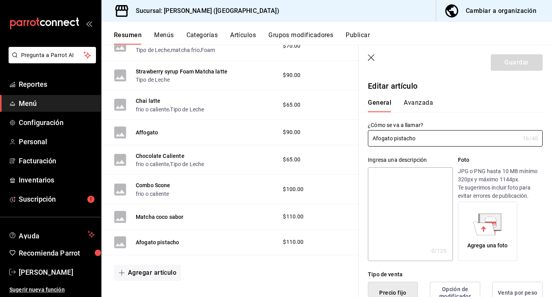
type input "21aaa24e-2e6d-429b-afc3-995db977f26a"
click at [422, 99] on button "Avanzada" at bounding box center [418, 105] width 29 height 13
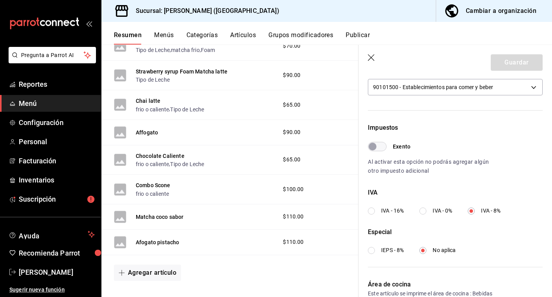
scroll to position [192, 0]
click at [368, 57] on header "Guardar" at bounding box center [456, 61] width 194 height 32
click at [369, 57] on icon "button" at bounding box center [372, 58] width 8 height 8
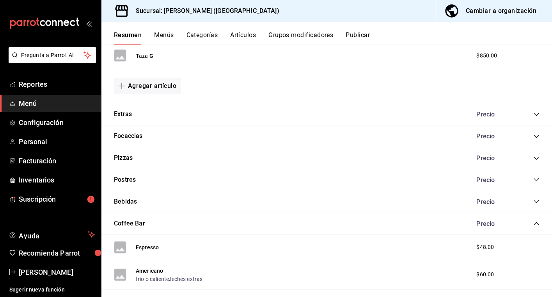
scroll to position [433, 0]
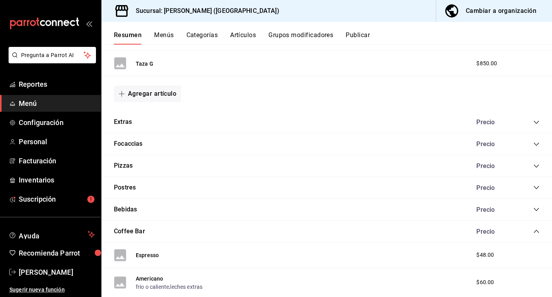
click at [249, 35] on button "Artículos" at bounding box center [243, 37] width 26 height 13
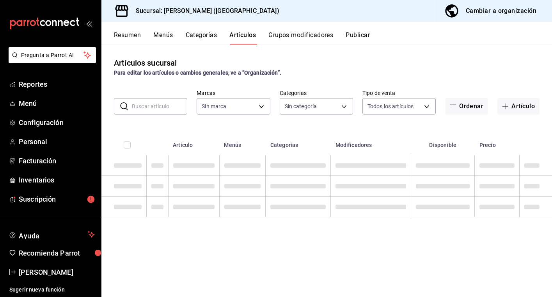
type input "97815013-9f93-4038-a308-110201b749c5,eaa92662-72ae-4b6f-87f2-074b97ca7f69,47e5e…"
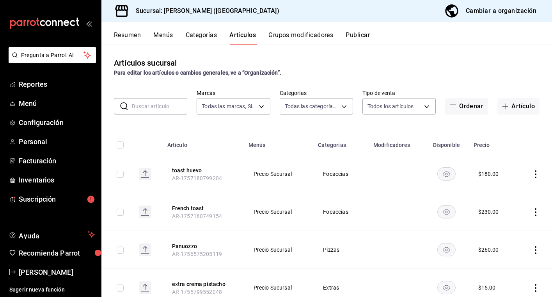
type input "5681dd46-dac4-46e6-8878-1335971c530d"
click at [290, 35] on button "Grupos modificadores" at bounding box center [300, 37] width 65 height 13
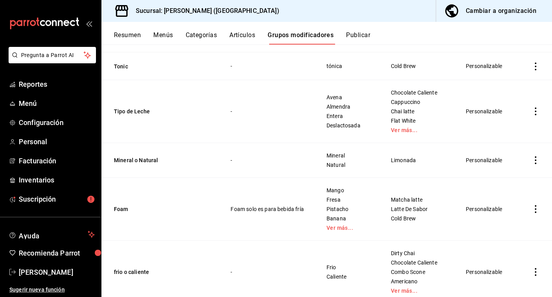
scroll to position [266, 0]
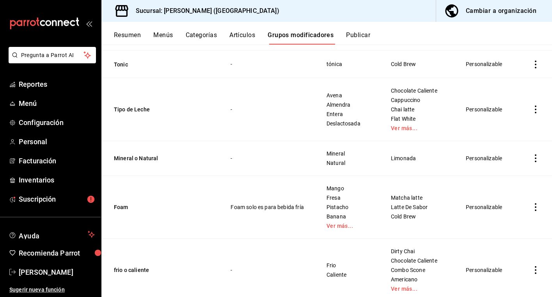
click at [535, 207] on icon "actions" at bounding box center [536, 207] width 8 height 8
click at [525, 223] on li "Editar" at bounding box center [505, 225] width 47 height 16
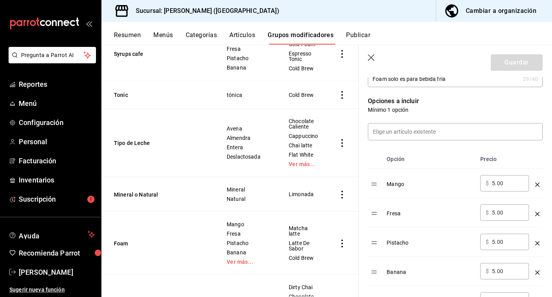
scroll to position [189, 0]
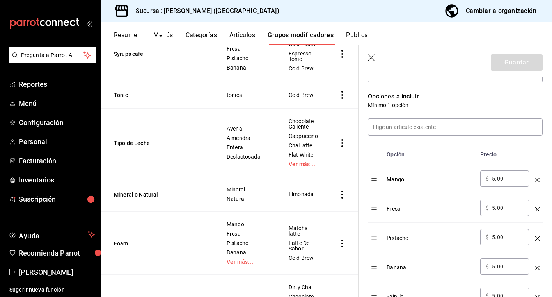
click at [398, 183] on div "Mango" at bounding box center [430, 176] width 87 height 13
click at [398, 179] on div "Mango" at bounding box center [430, 176] width 87 height 13
click at [402, 179] on div "Mango" at bounding box center [430, 176] width 87 height 13
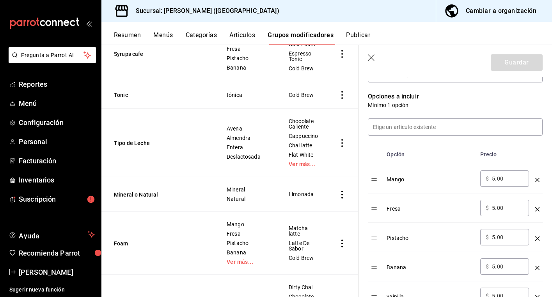
click at [402, 179] on div "Mango" at bounding box center [430, 176] width 87 height 13
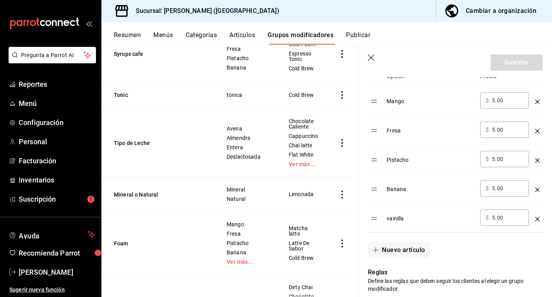
scroll to position [269, 0]
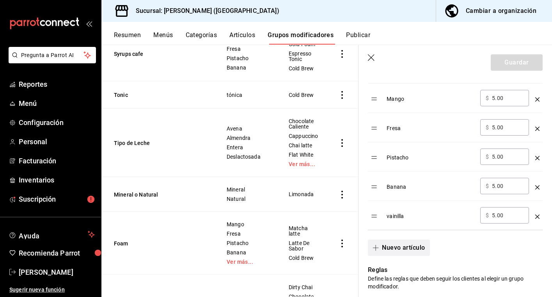
click at [403, 249] on button "Nuevo artículo" at bounding box center [399, 247] width 62 height 16
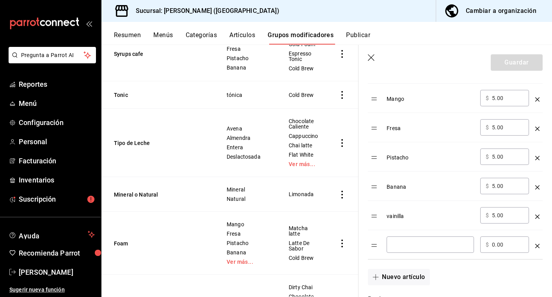
click at [396, 213] on div "vainilla" at bounding box center [430, 213] width 87 height 13
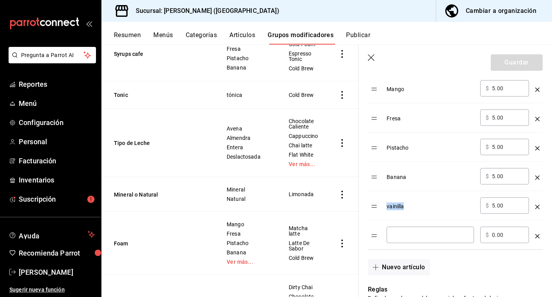
scroll to position [280, 0]
click at [495, 260] on div "Nuevo artículo" at bounding box center [451, 261] width 184 height 26
click at [431, 235] on input "optionsTable" at bounding box center [430, 233] width 76 height 8
type input "M"
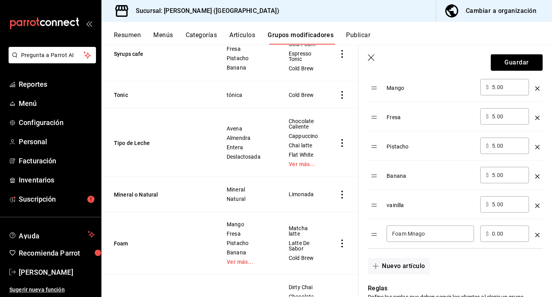
click at [412, 236] on input "Foam Mnago" at bounding box center [430, 233] width 76 height 8
click at [417, 234] on input "Foam Mnago" at bounding box center [430, 233] width 76 height 8
type input "Foam Mango"
click at [496, 233] on input "0.00" at bounding box center [508, 233] width 32 height 8
click at [505, 253] on div "Nuevo artículo" at bounding box center [451, 261] width 184 height 26
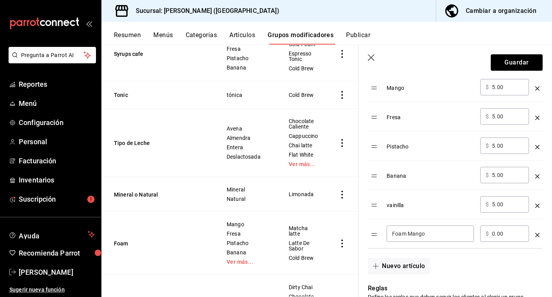
click at [500, 235] on input "0.00" at bounding box center [508, 233] width 32 height 8
type input "0.00"
type input "5.00"
click at [423, 204] on div "vainilla" at bounding box center [430, 202] width 87 height 13
click at [400, 264] on button "Nuevo artículo" at bounding box center [399, 266] width 62 height 16
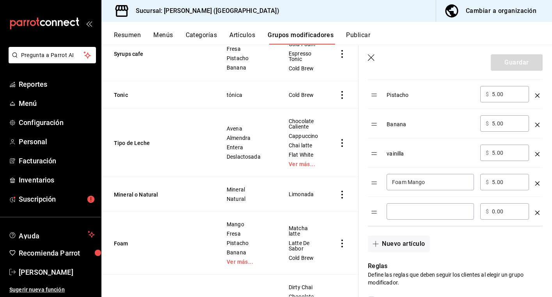
scroll to position [345, 0]
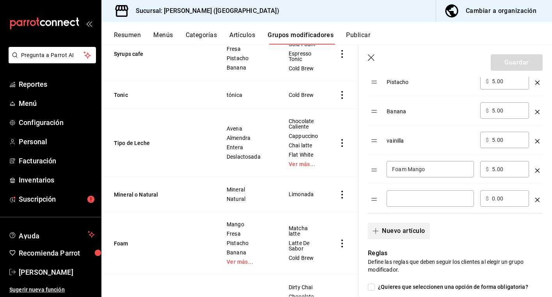
click at [396, 233] on button "Nuevo artículo" at bounding box center [399, 230] width 62 height 16
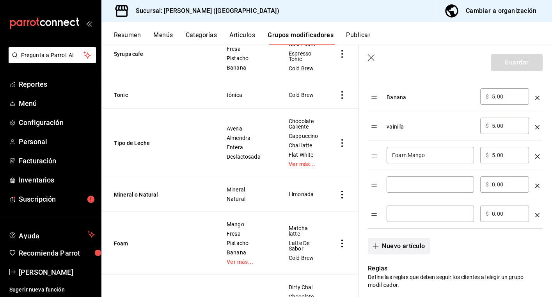
click at [398, 243] on button "Nuevo artículo" at bounding box center [399, 246] width 62 height 16
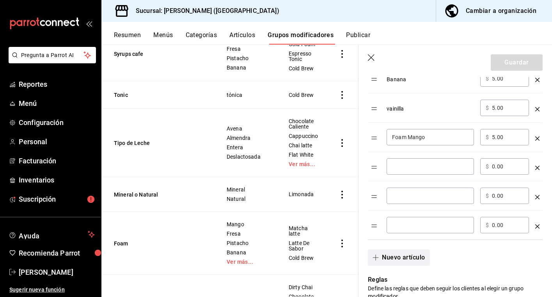
click at [399, 258] on button "Nuevo artículo" at bounding box center [399, 257] width 62 height 16
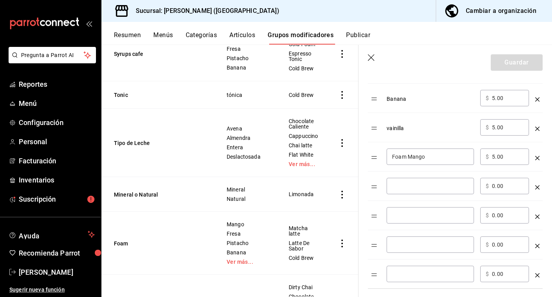
scroll to position [355, 0]
click at [420, 193] on div "​" at bounding box center [430, 188] width 87 height 16
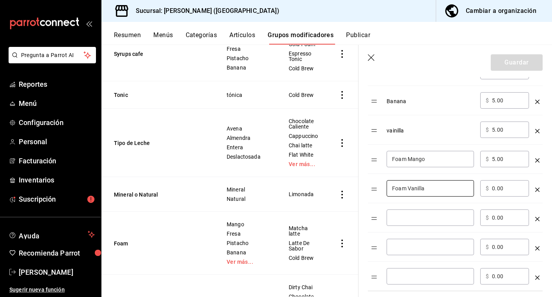
type input "Foam Vanilla"
click at [419, 222] on div "​" at bounding box center [430, 217] width 87 height 16
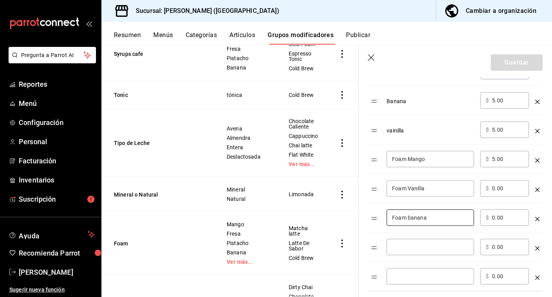
type input "Foam banana"
click at [419, 243] on input "optionsTable" at bounding box center [430, 247] width 76 height 8
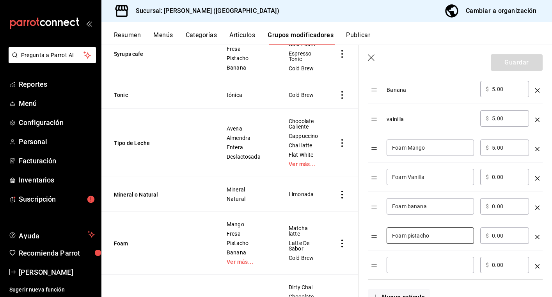
scroll to position [375, 0]
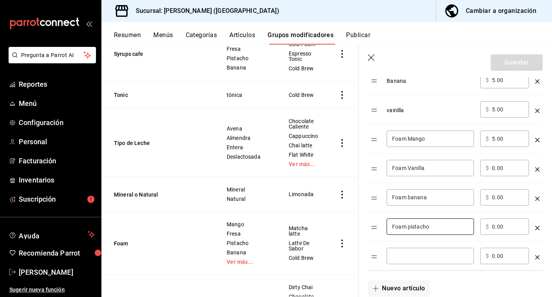
type input "Foam pistacho"
click at [416, 256] on input "optionsTable" at bounding box center [430, 256] width 76 height 8
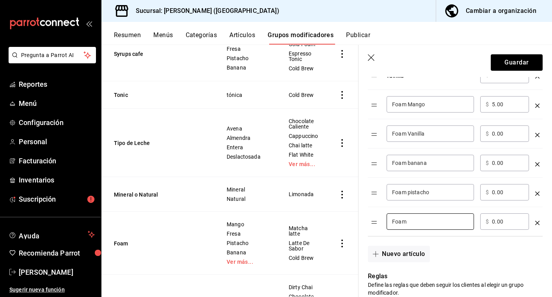
scroll to position [425, 0]
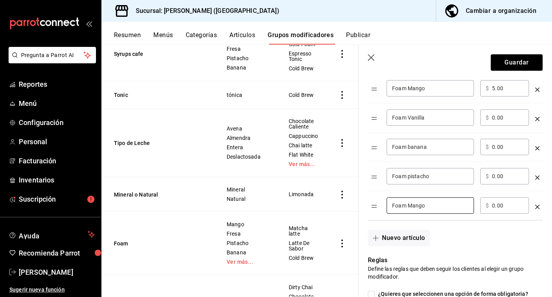
type input "Foam Mango"
drag, startPoint x: 505, startPoint y: 117, endPoint x: 483, endPoint y: 117, distance: 22.2
click at [483, 117] on div "​ $ 0.00 ​" at bounding box center [504, 117] width 49 height 16
type input "5.00"
drag, startPoint x: 505, startPoint y: 145, endPoint x: 486, endPoint y: 145, distance: 19.1
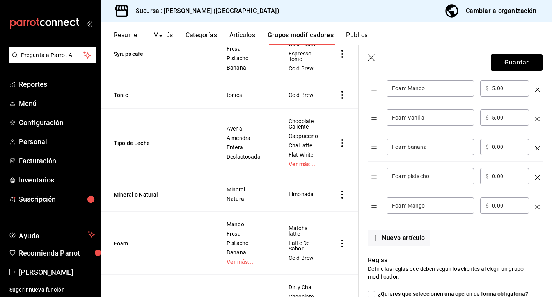
click at [486, 145] on div "​ $ 0.00 ​" at bounding box center [504, 147] width 49 height 16
type input "5.00"
drag, startPoint x: 509, startPoint y: 175, endPoint x: 485, endPoint y: 175, distance: 24.2
click at [485, 175] on div "​ $ 0.00 ​" at bounding box center [504, 176] width 49 height 16
type input "5.00"
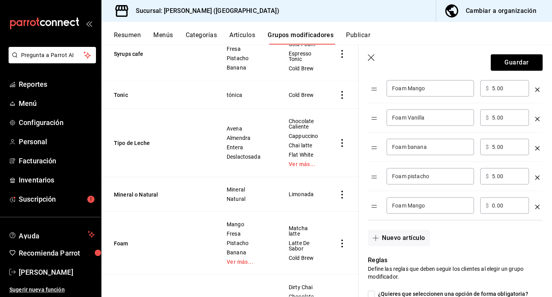
drag, startPoint x: 508, startPoint y: 207, endPoint x: 487, endPoint y: 207, distance: 21.1
click at [487, 207] on div "​ $ 0.00 ​" at bounding box center [504, 205] width 49 height 16
type input "5.00"
type input "10.00"
drag, startPoint x: 503, startPoint y: 175, endPoint x: 482, endPoint y: 177, distance: 21.1
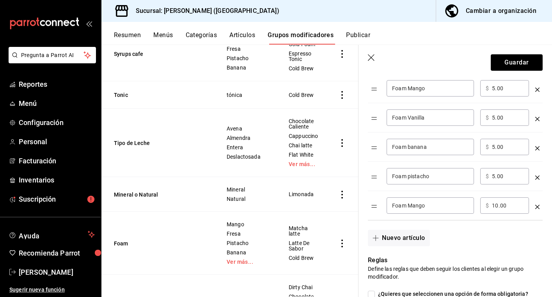
click at [482, 177] on div "​ $ 5.00 ​" at bounding box center [504, 176] width 49 height 16
type input "10.00"
drag, startPoint x: 508, startPoint y: 143, endPoint x: 487, endPoint y: 143, distance: 20.7
click at [487, 143] on div "​ $ 5.00 ​" at bounding box center [504, 147] width 49 height 16
drag, startPoint x: 510, startPoint y: 149, endPoint x: 483, endPoint y: 148, distance: 26.6
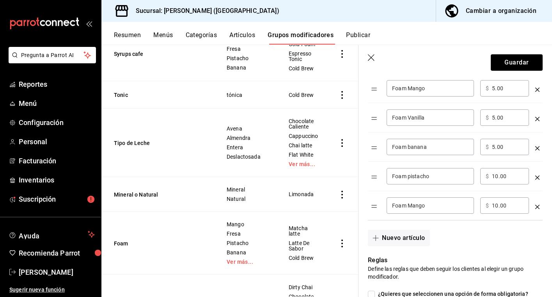
click at [483, 148] on div "​ $ 5.00 ​" at bounding box center [504, 147] width 49 height 16
type input "10.00"
drag, startPoint x: 504, startPoint y: 114, endPoint x: 481, endPoint y: 114, distance: 23.0
click at [481, 114] on div "​ $ 5.00 ​" at bounding box center [504, 117] width 49 height 16
drag, startPoint x: 507, startPoint y: 117, endPoint x: 484, endPoint y: 118, distance: 22.6
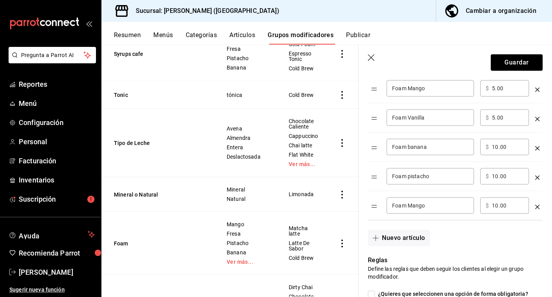
click at [484, 118] on div "​ $ 5.00 ​" at bounding box center [504, 117] width 49 height 16
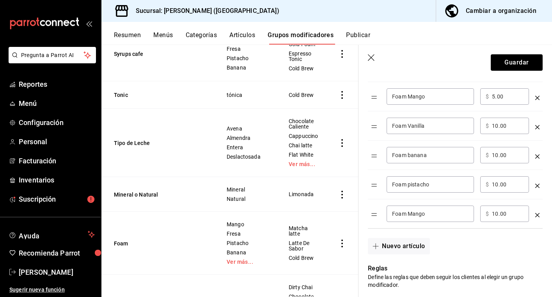
scroll to position [414, 0]
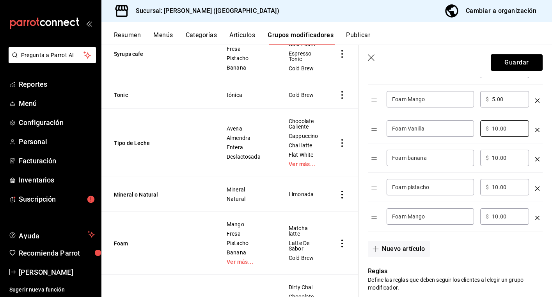
type input "10.00"
drag, startPoint x: 505, startPoint y: 99, endPoint x: 483, endPoint y: 98, distance: 22.3
click at [483, 98] on div "​ $ 5.00 ​" at bounding box center [504, 99] width 49 height 16
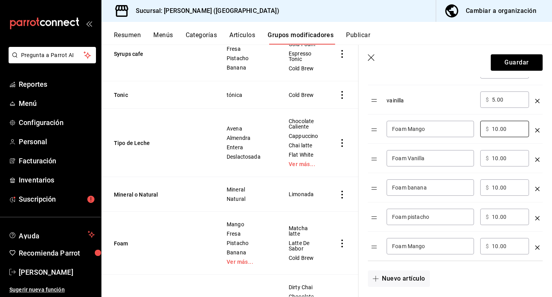
scroll to position [388, 0]
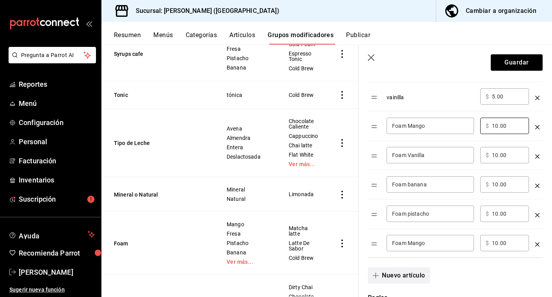
type input "10.00"
click at [397, 275] on button "Nuevo artículo" at bounding box center [399, 275] width 62 height 16
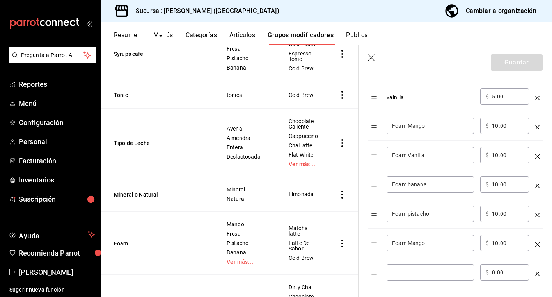
click at [403, 271] on input "optionsTable" at bounding box center [430, 272] width 76 height 8
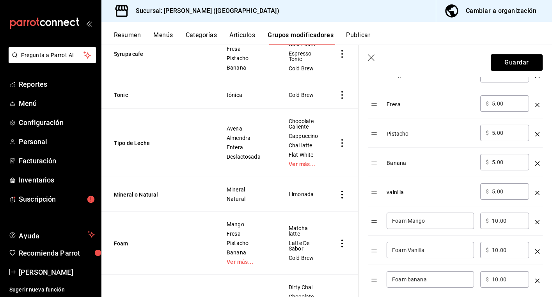
scroll to position [279, 0]
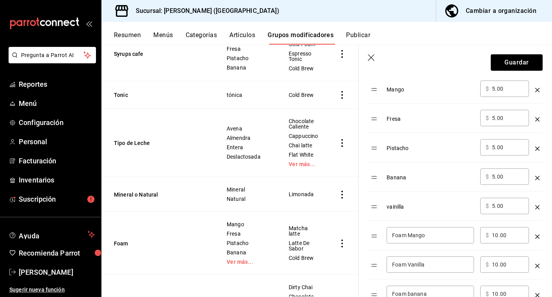
type input "Foam Fresa"
click at [539, 207] on icon "optionsTable" at bounding box center [537, 207] width 4 height 4
click at [538, 178] on icon "optionsTable" at bounding box center [537, 178] width 4 height 4
click at [536, 149] on icon "optionsTable" at bounding box center [537, 148] width 4 height 4
click at [537, 117] on icon "optionsTable" at bounding box center [537, 119] width 4 height 4
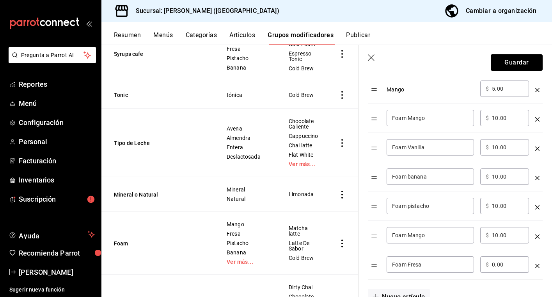
click at [537, 91] on icon "optionsTable" at bounding box center [537, 90] width 4 height 4
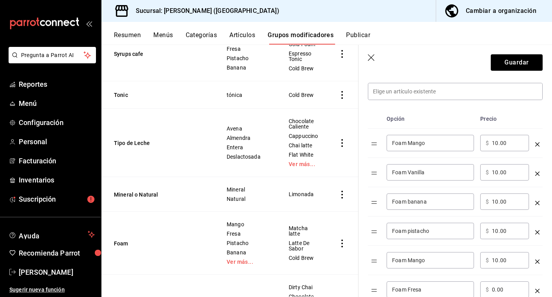
scroll to position [220, 0]
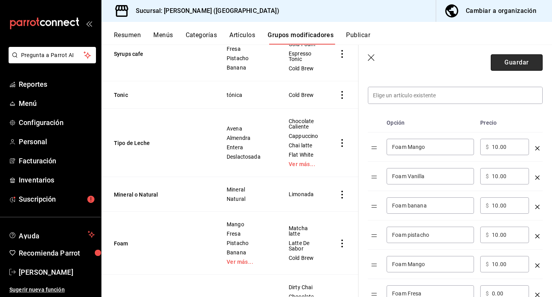
click at [520, 60] on button "Guardar" at bounding box center [517, 62] width 52 height 16
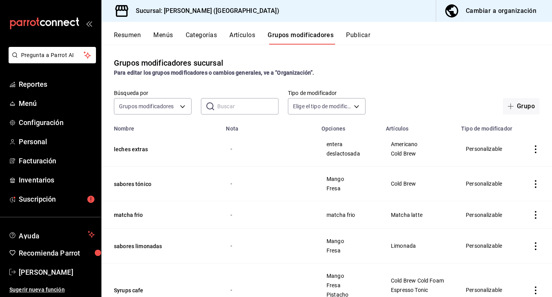
click at [366, 35] on button "Publicar" at bounding box center [358, 37] width 24 height 13
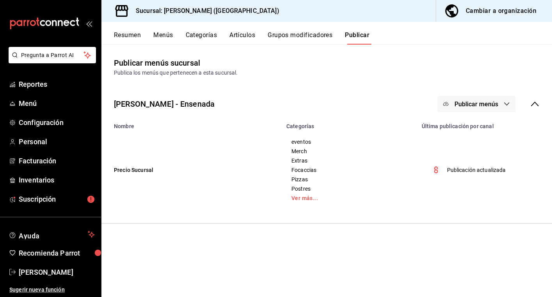
click at [494, 107] on span "Publicar menús" at bounding box center [477, 103] width 44 height 7
click at [497, 128] on span "Punto de venta" at bounding box center [487, 129] width 37 height 8
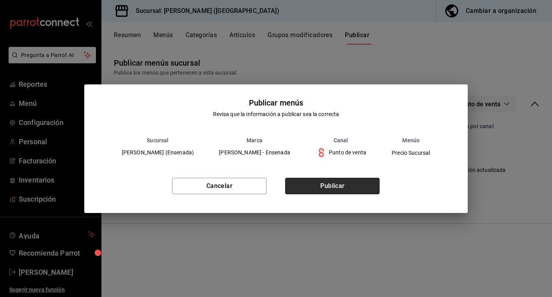
click at [331, 188] on button "Publicar" at bounding box center [332, 186] width 94 height 16
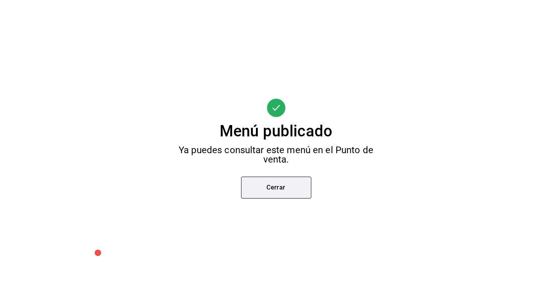
click at [284, 189] on button "Cerrar" at bounding box center [276, 187] width 70 height 22
